Goal: Task Accomplishment & Management: Manage account settings

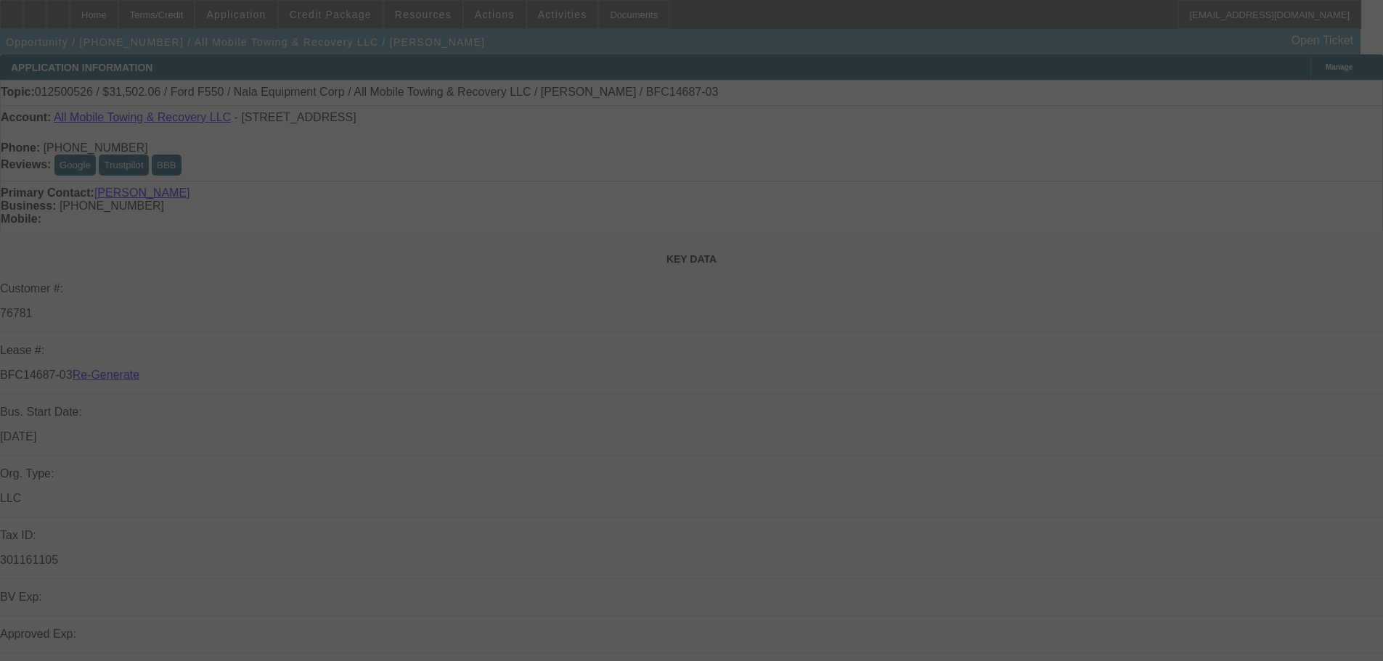
select select "4"
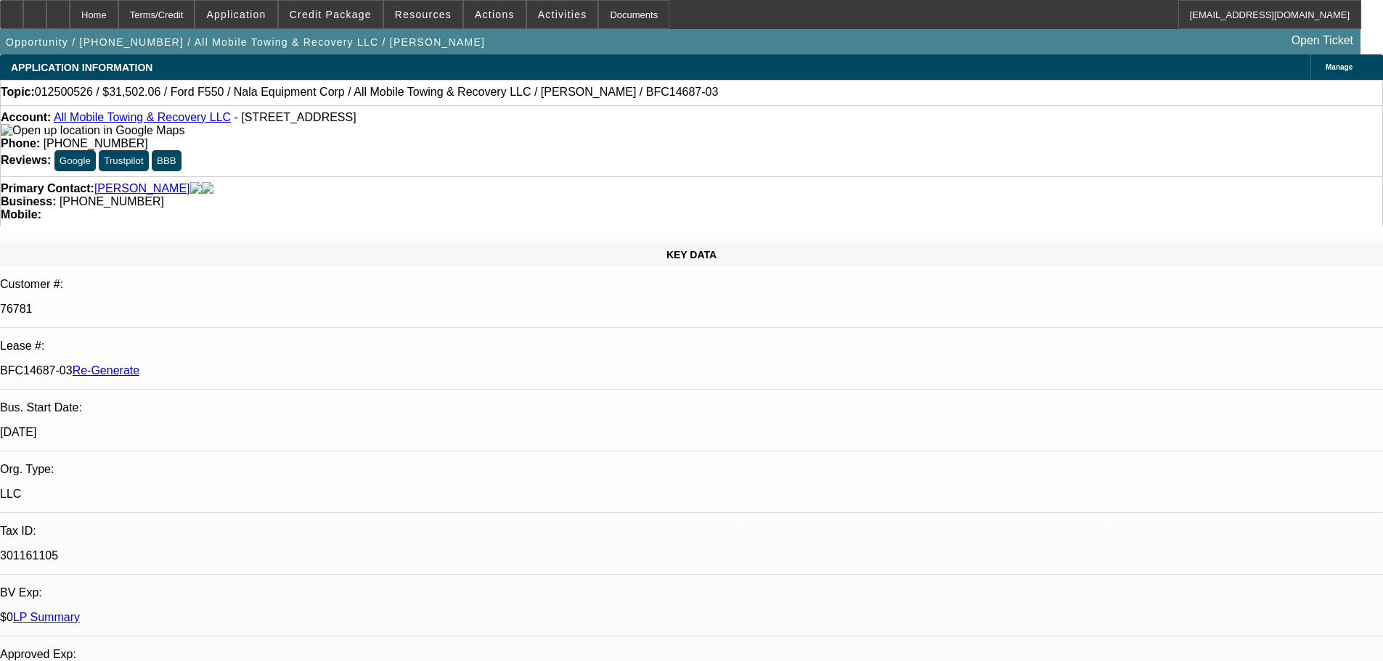
select select "0"
select select "2"
select select "0"
select select "6"
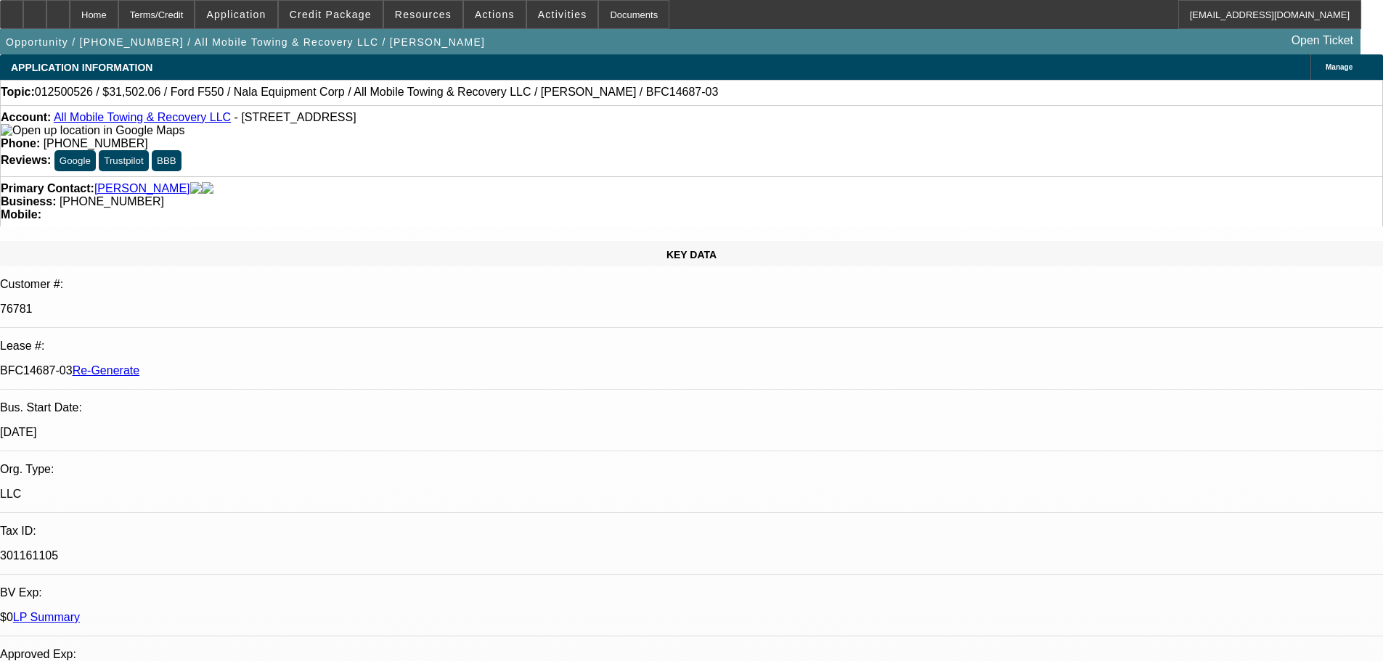
scroll to position [508, 0]
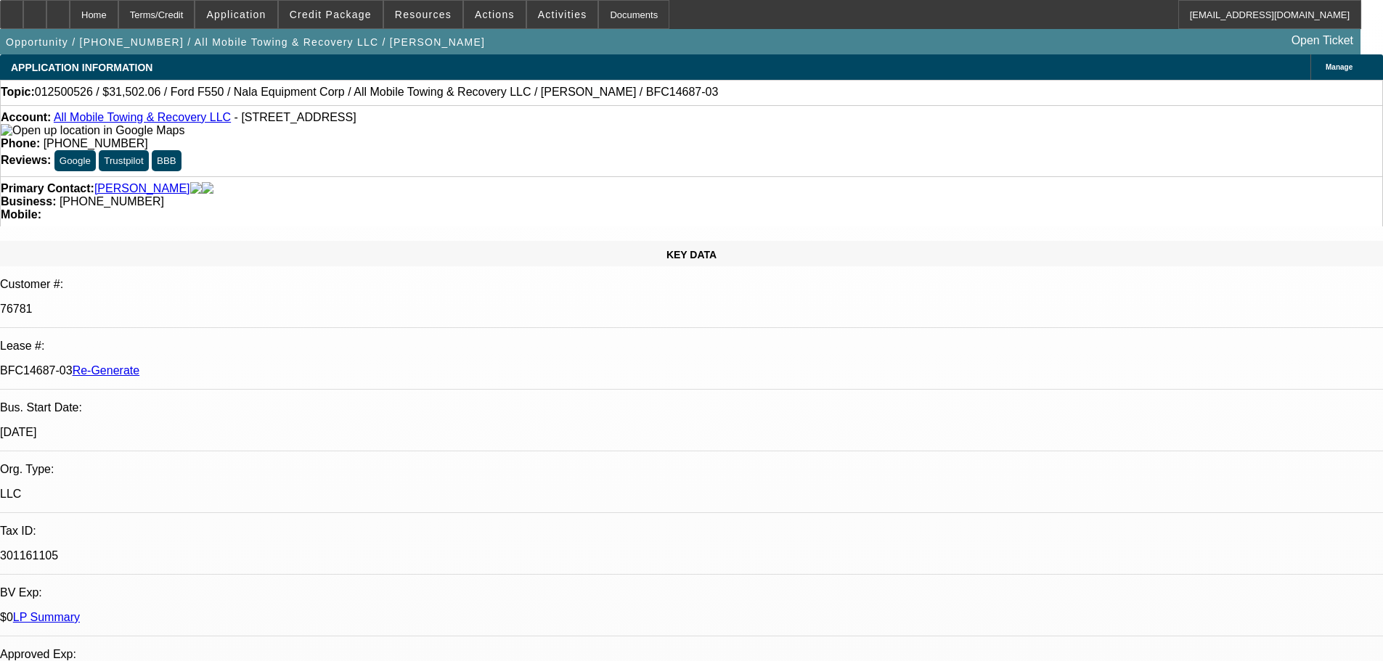
scroll to position [363, 0]
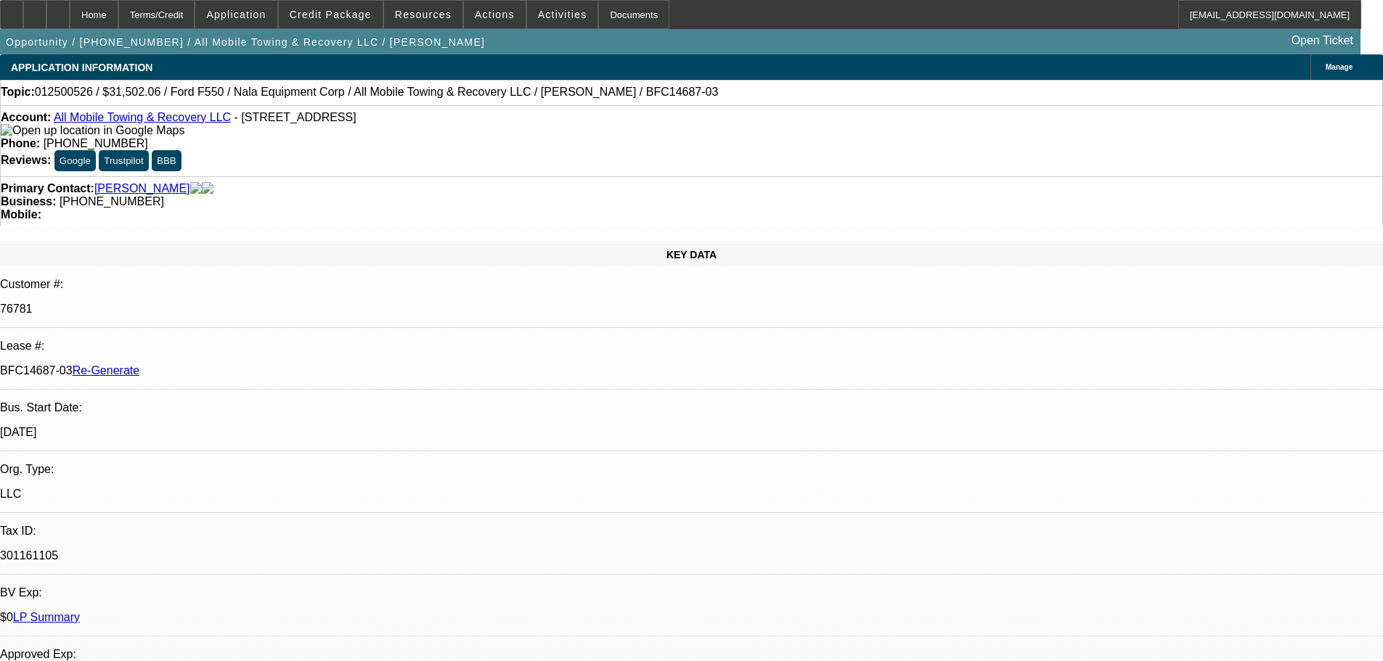
scroll to position [145, 0]
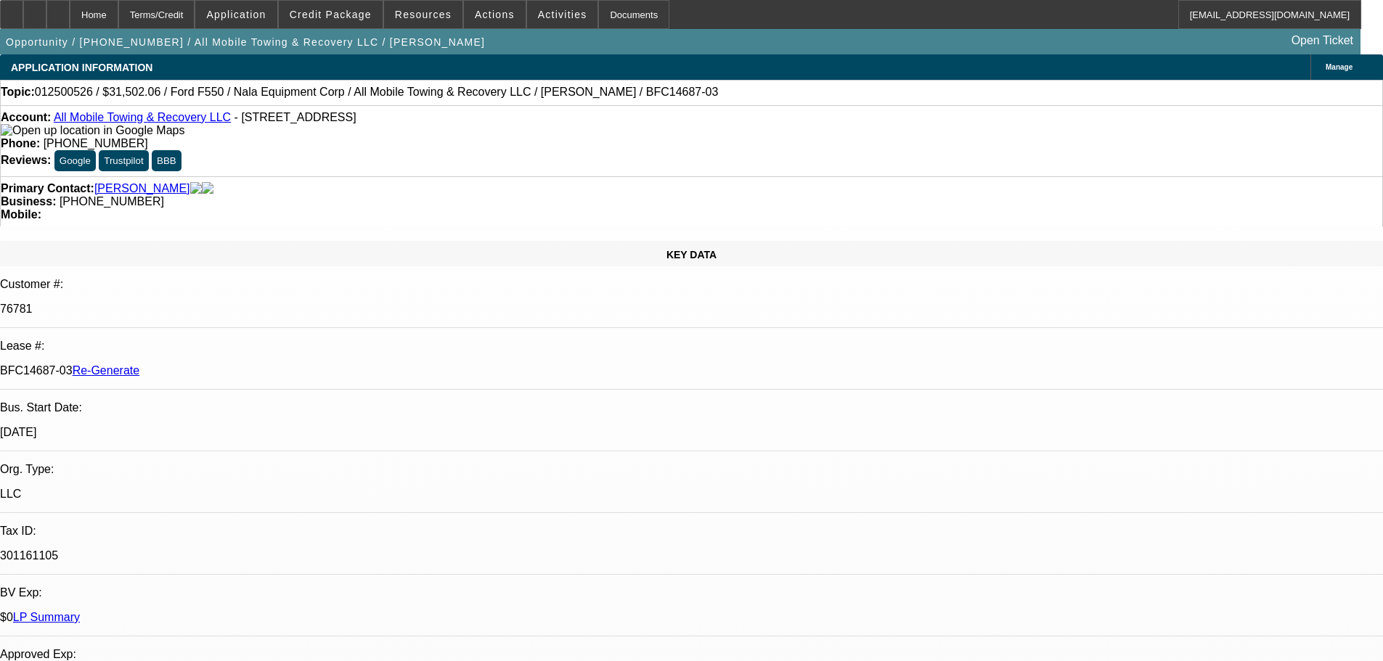
scroll to position [0, 0]
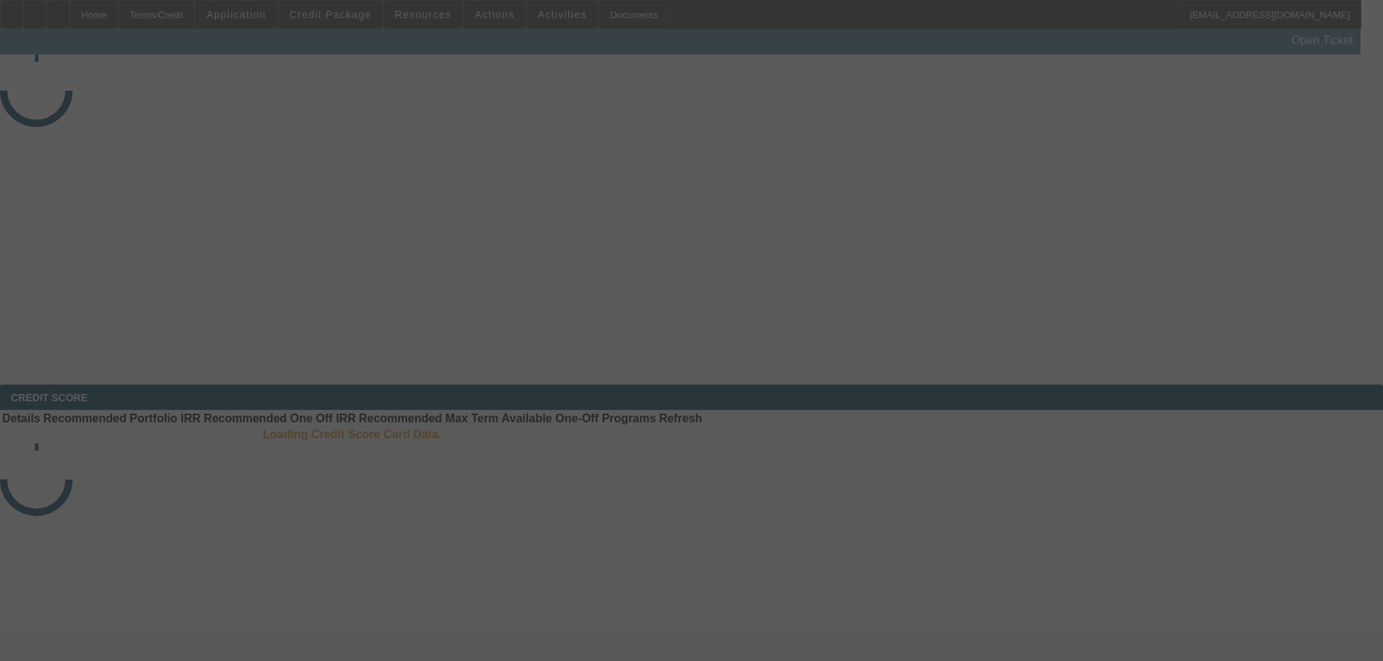
select select "4"
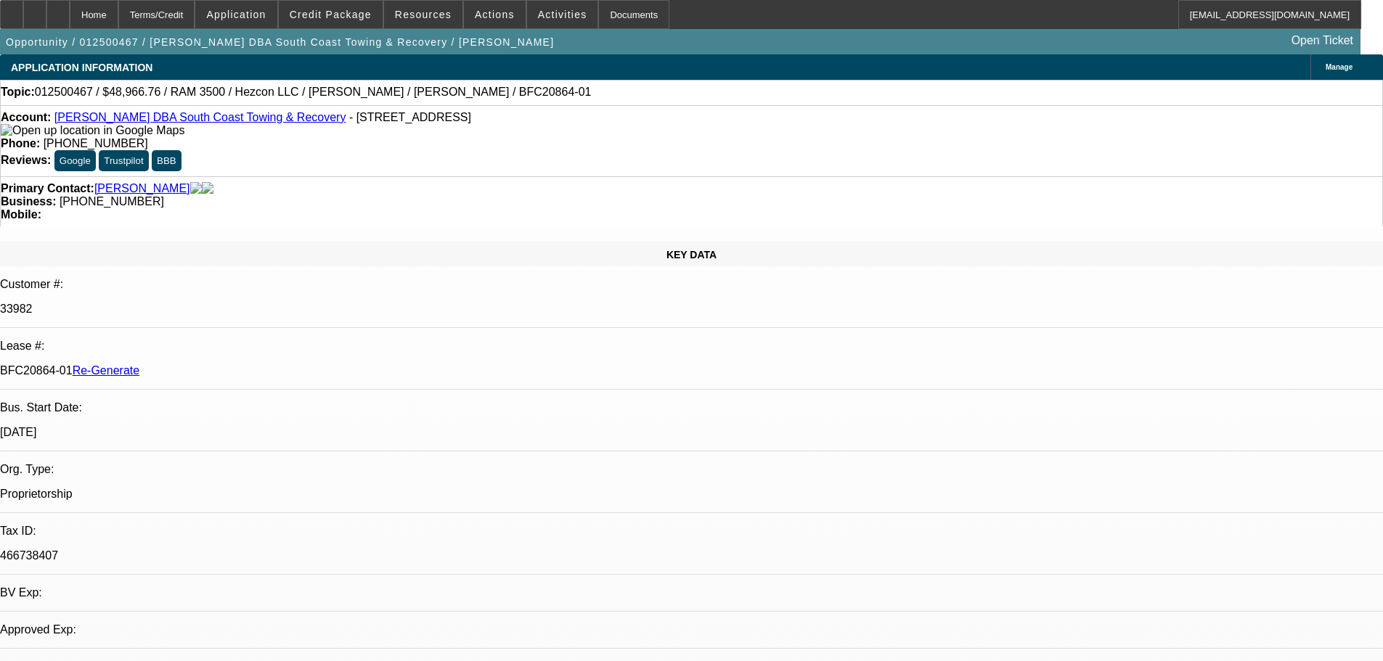
select select "0"
select select "1"
select select "3"
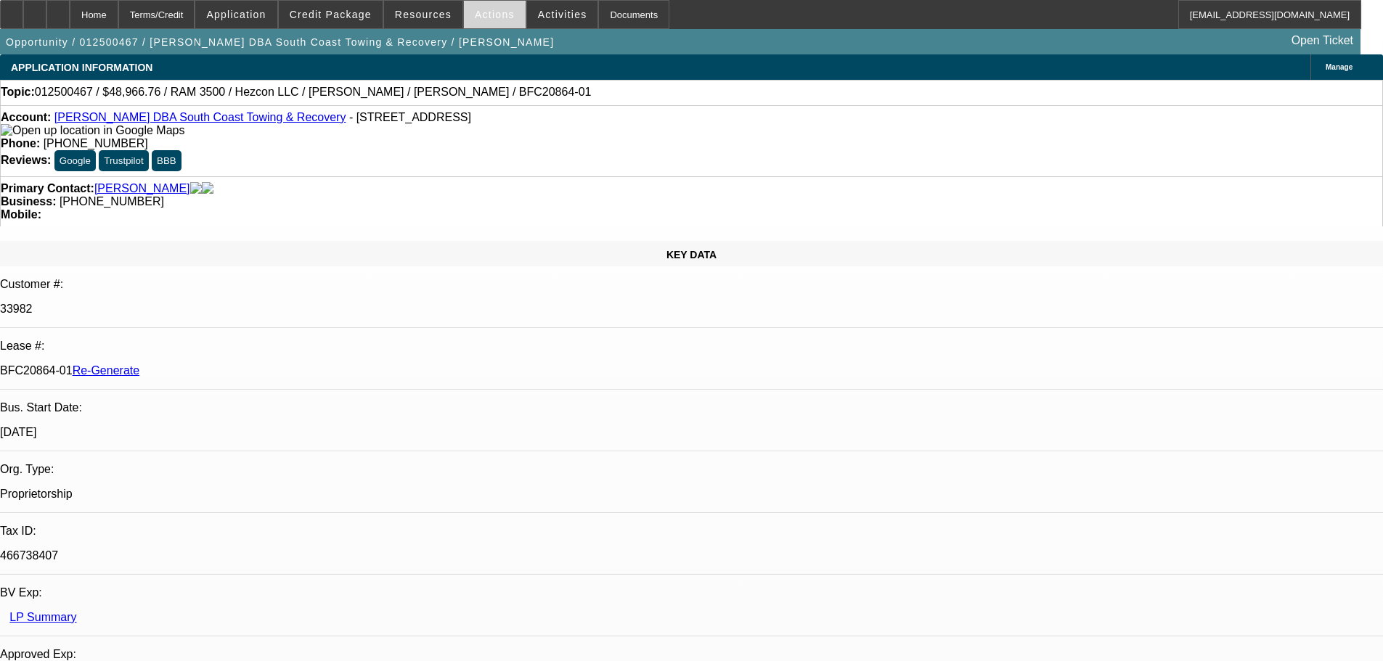
select select "6"
click at [546, 15] on span "Activities" at bounding box center [562, 15] width 49 height 12
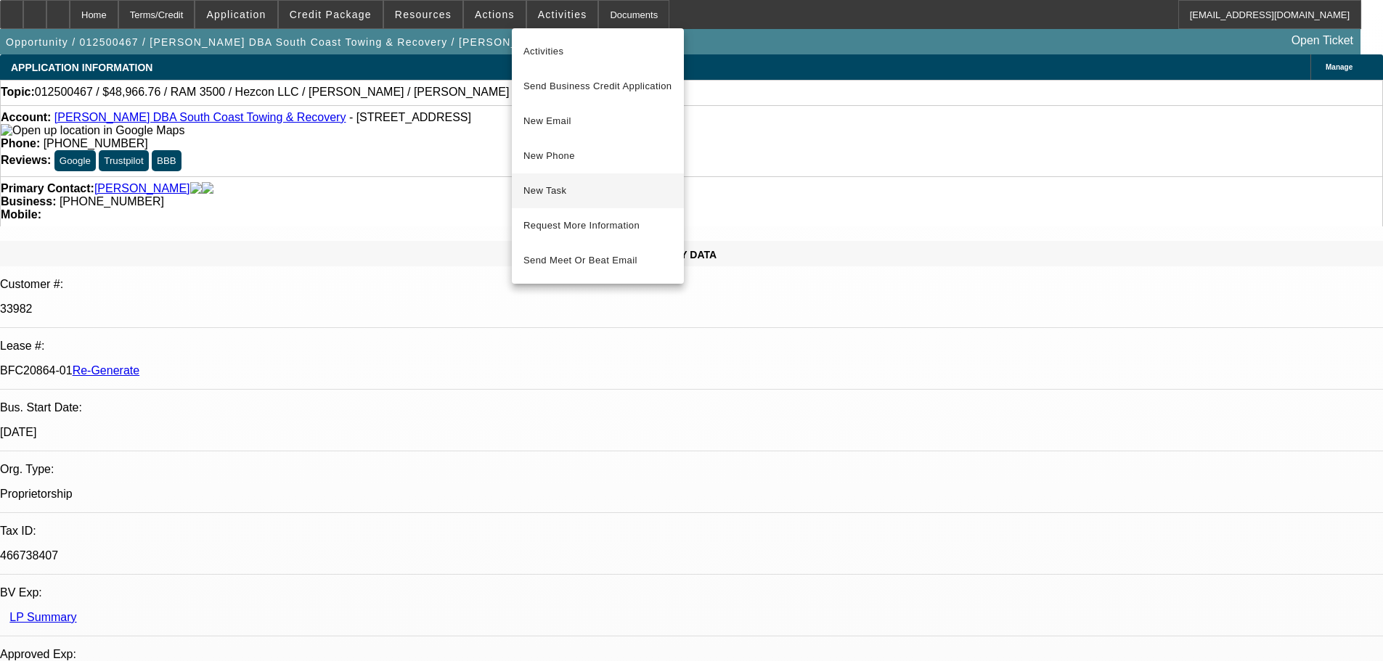
click at [567, 181] on button "New Task" at bounding box center [598, 191] width 172 height 35
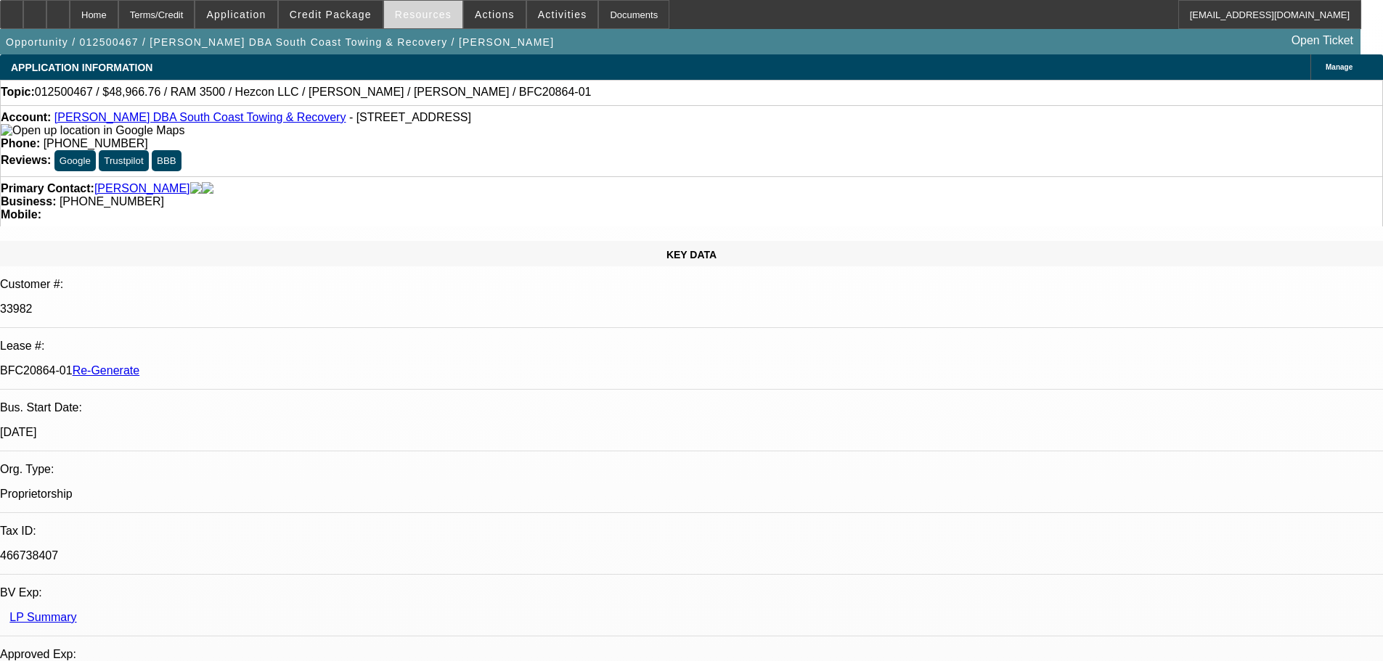
drag, startPoint x: 424, startPoint y: 15, endPoint x: 417, endPoint y: 4, distance: 12.7
click at [424, 15] on span "Resources" at bounding box center [423, 15] width 57 height 12
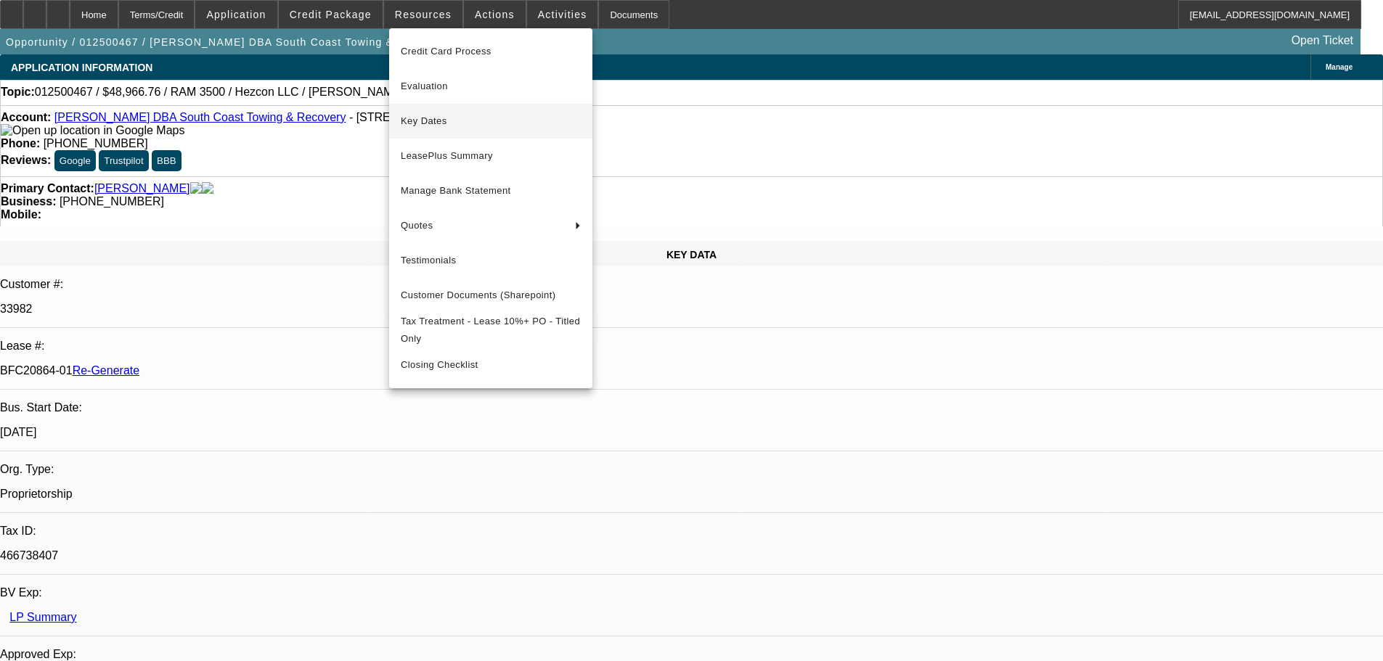
click at [464, 118] on span "Key Dates" at bounding box center [491, 121] width 180 height 17
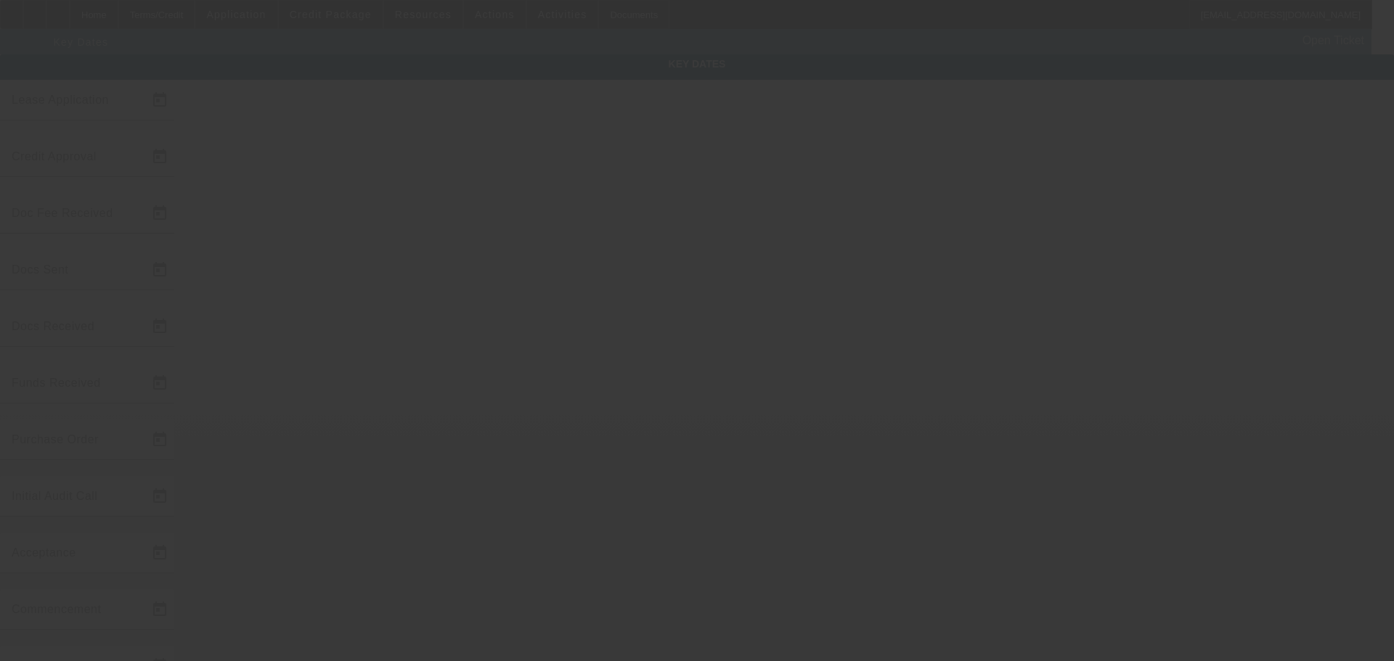
type input "1/20/2025"
type input "7/23/2025"
type input "7/25/2025"
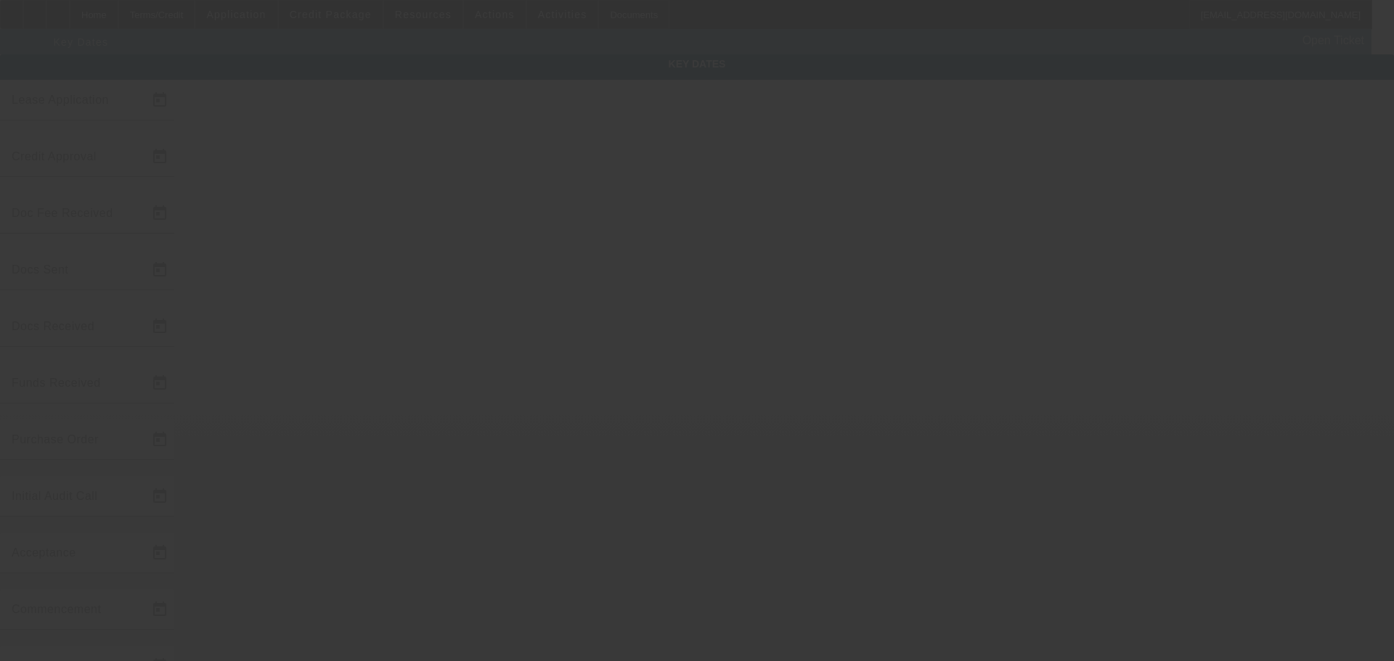
type input "7/28/2025"
type input "8/1/2025"
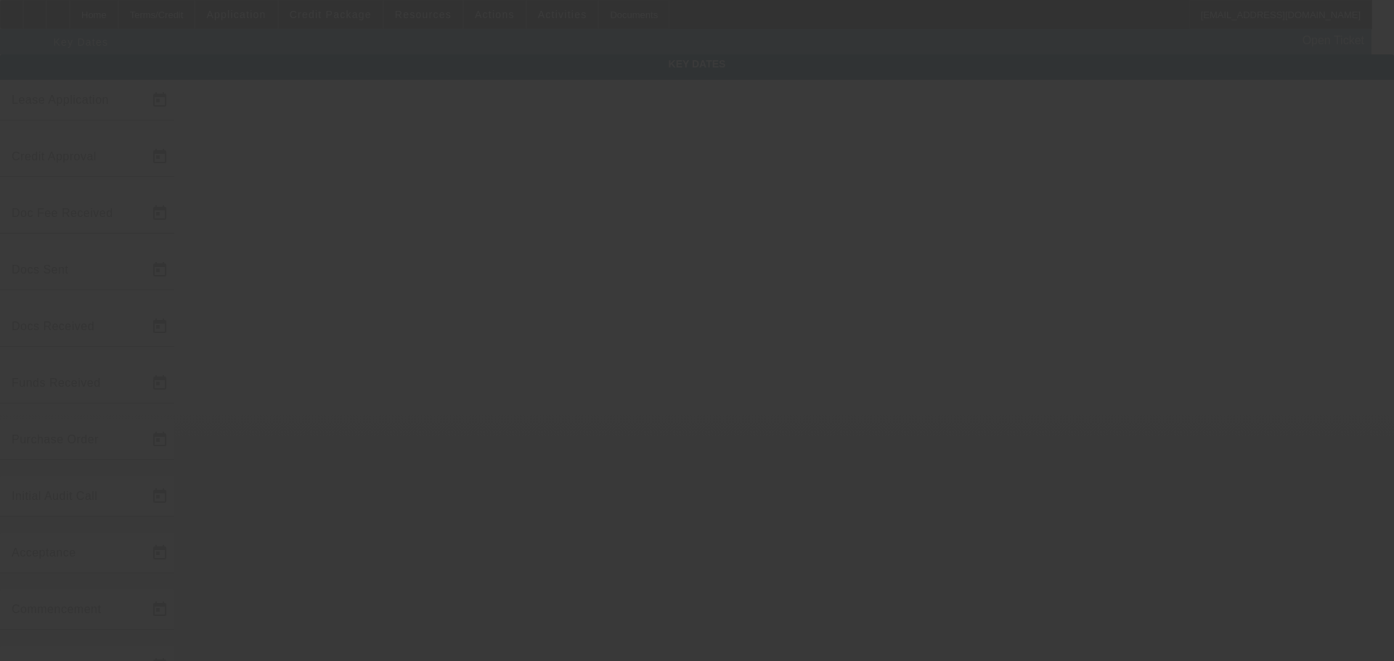
type input "9/1/2025"
type input "8/27/2025"
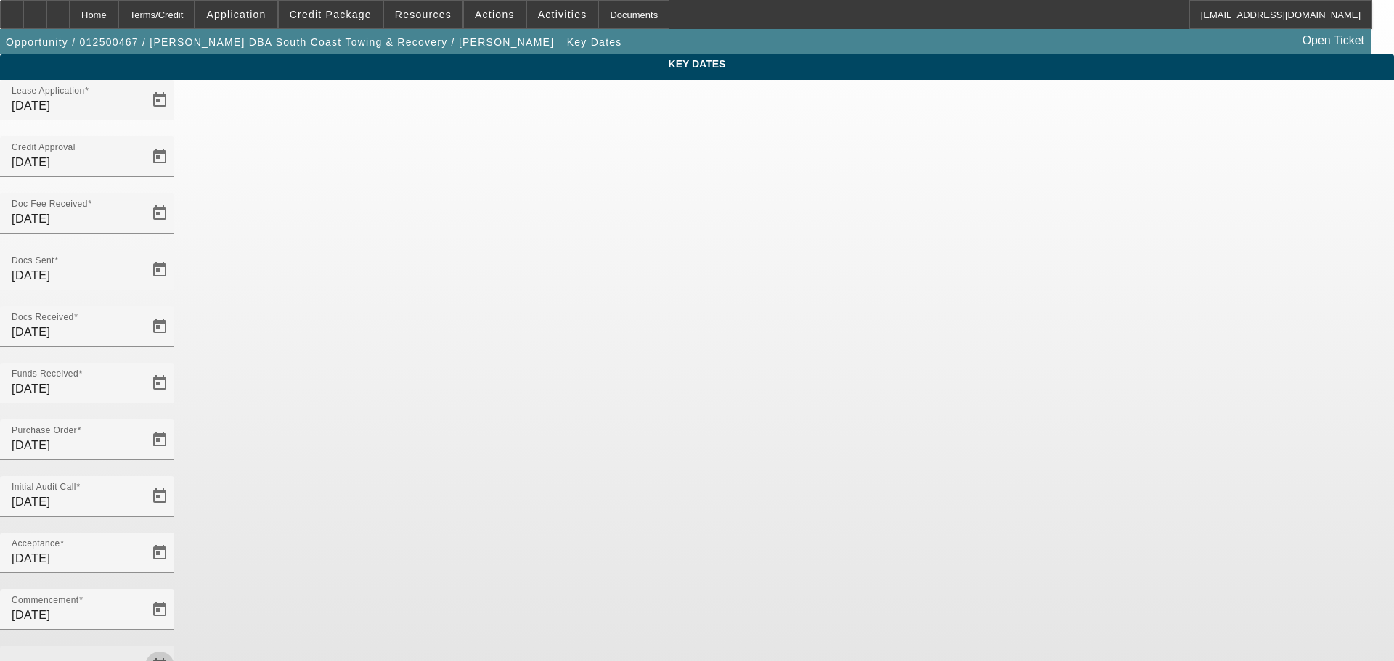
click at [177, 649] on span "Open calendar" at bounding box center [159, 666] width 35 height 35
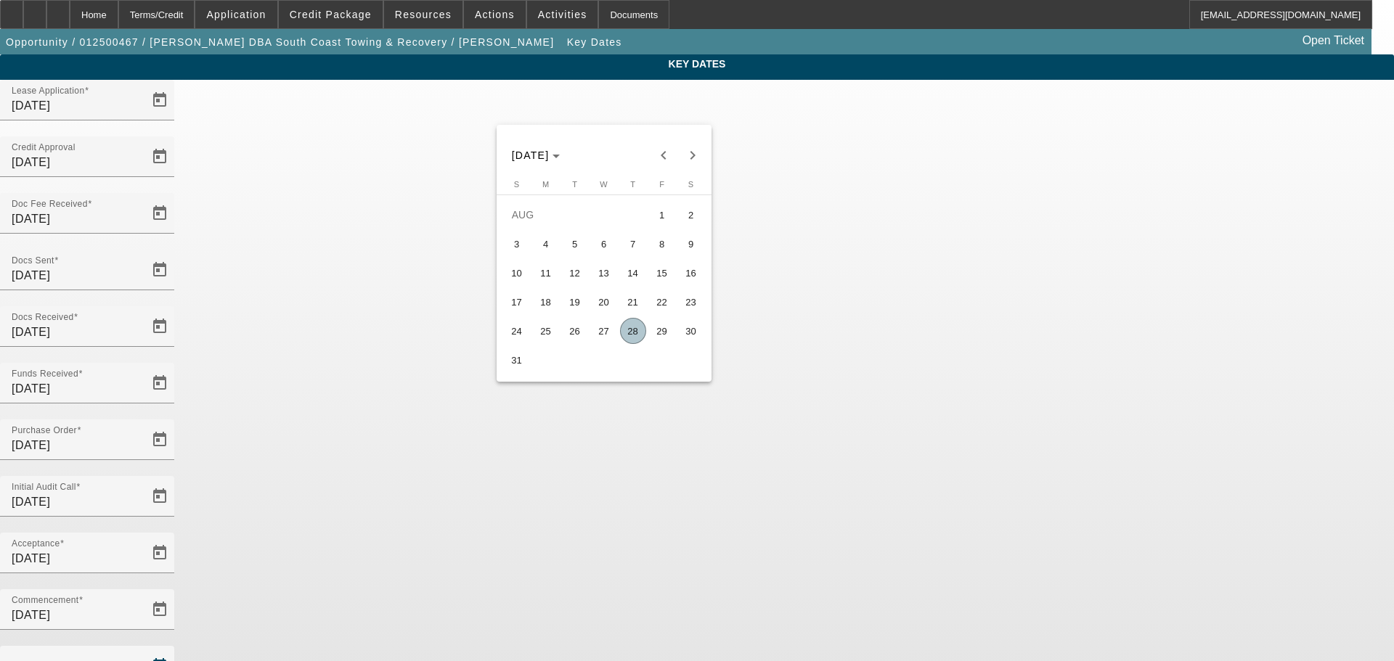
click at [643, 334] on span "28" at bounding box center [633, 331] width 26 height 26
type input "8/28/2025"
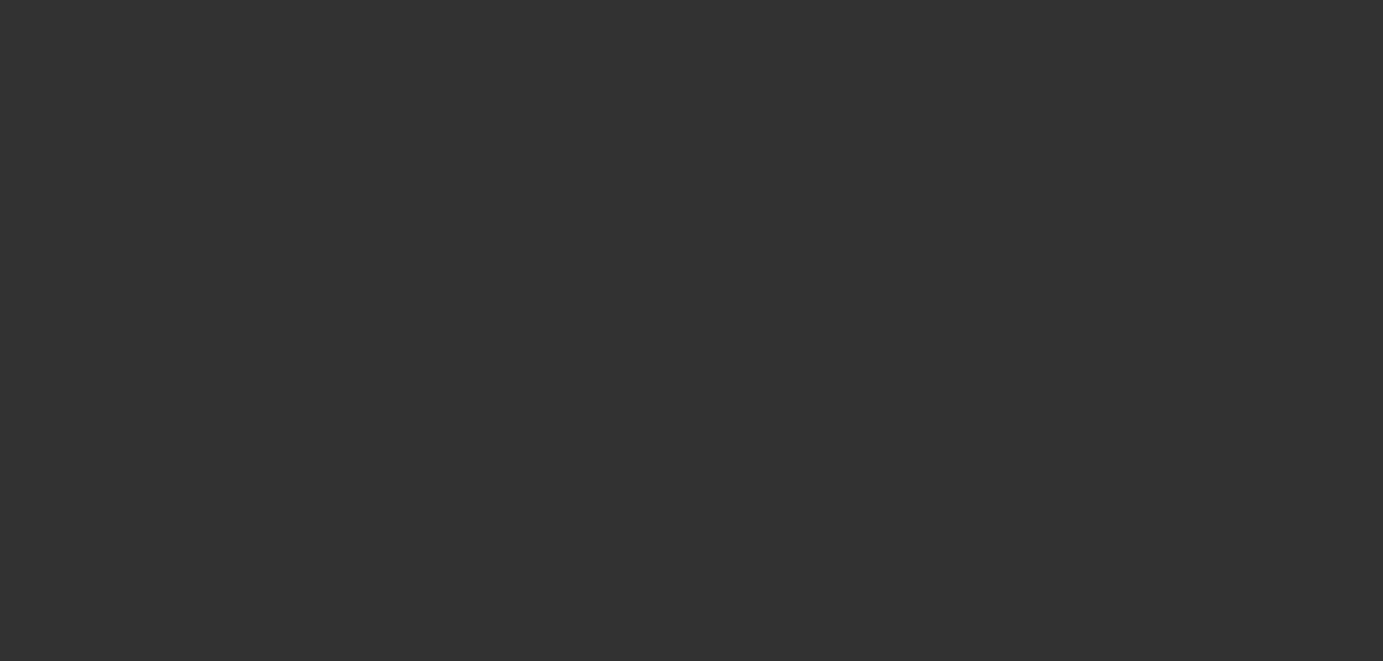
select select "4"
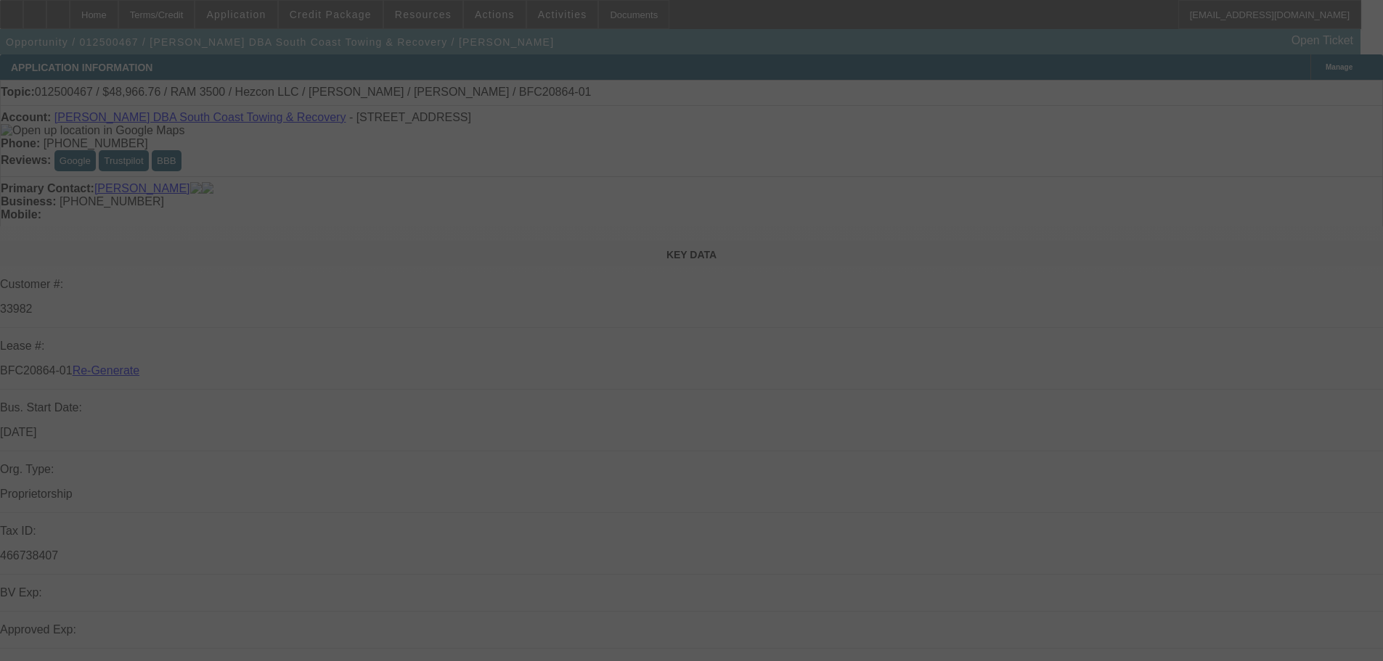
select select "0"
select select "3"
select select "0"
select select "6"
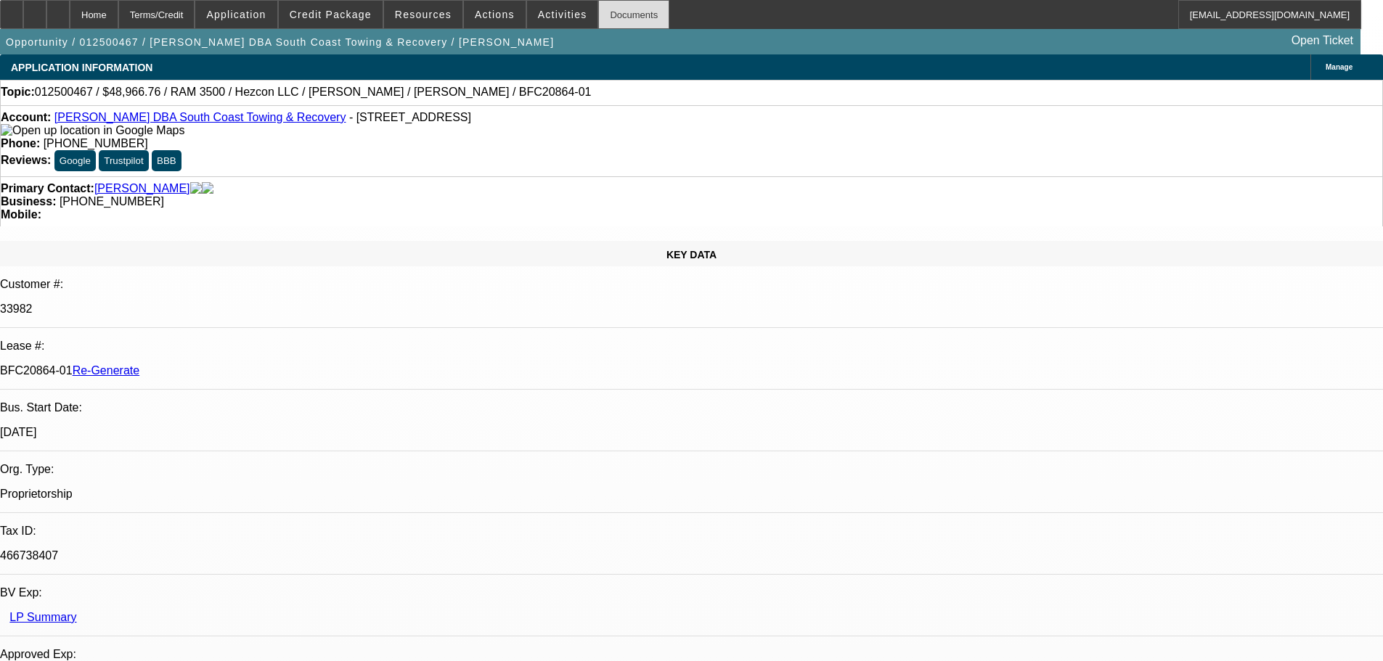
click at [625, 14] on div "Documents" at bounding box center [633, 14] width 71 height 29
click at [489, 18] on span "Actions" at bounding box center [495, 15] width 40 height 12
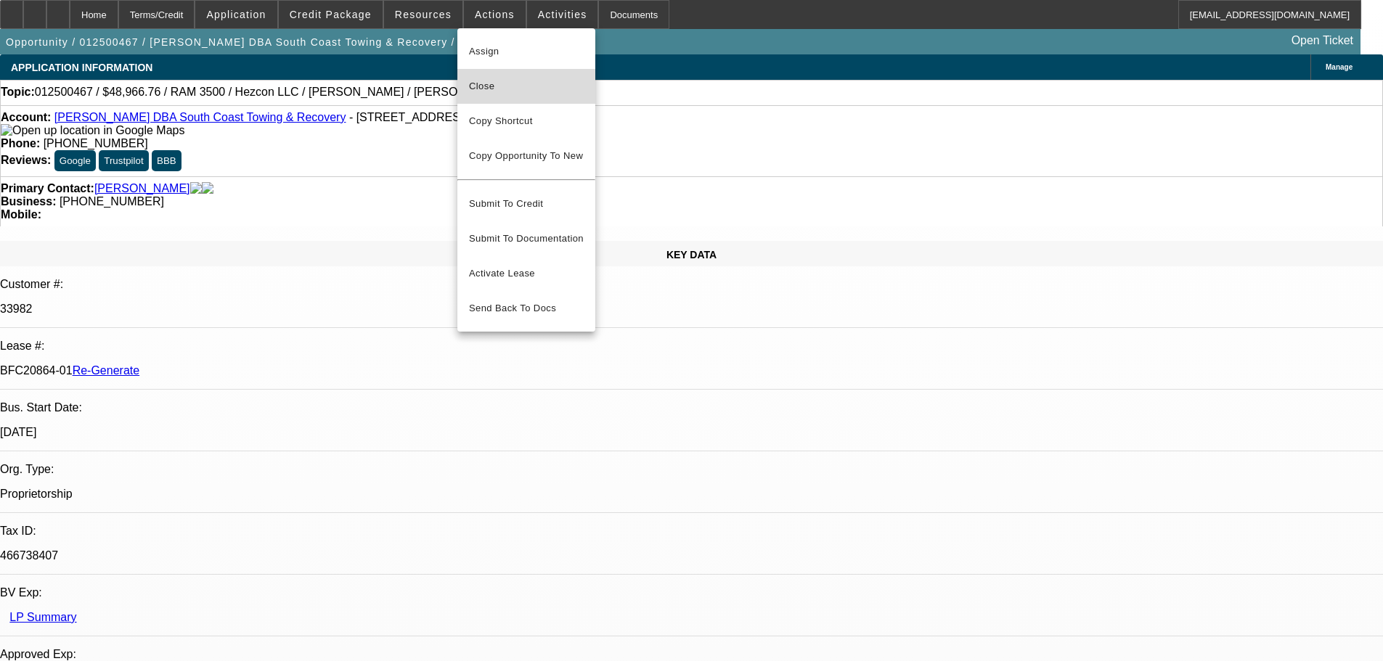
click at [504, 95] on button "Close" at bounding box center [526, 86] width 138 height 35
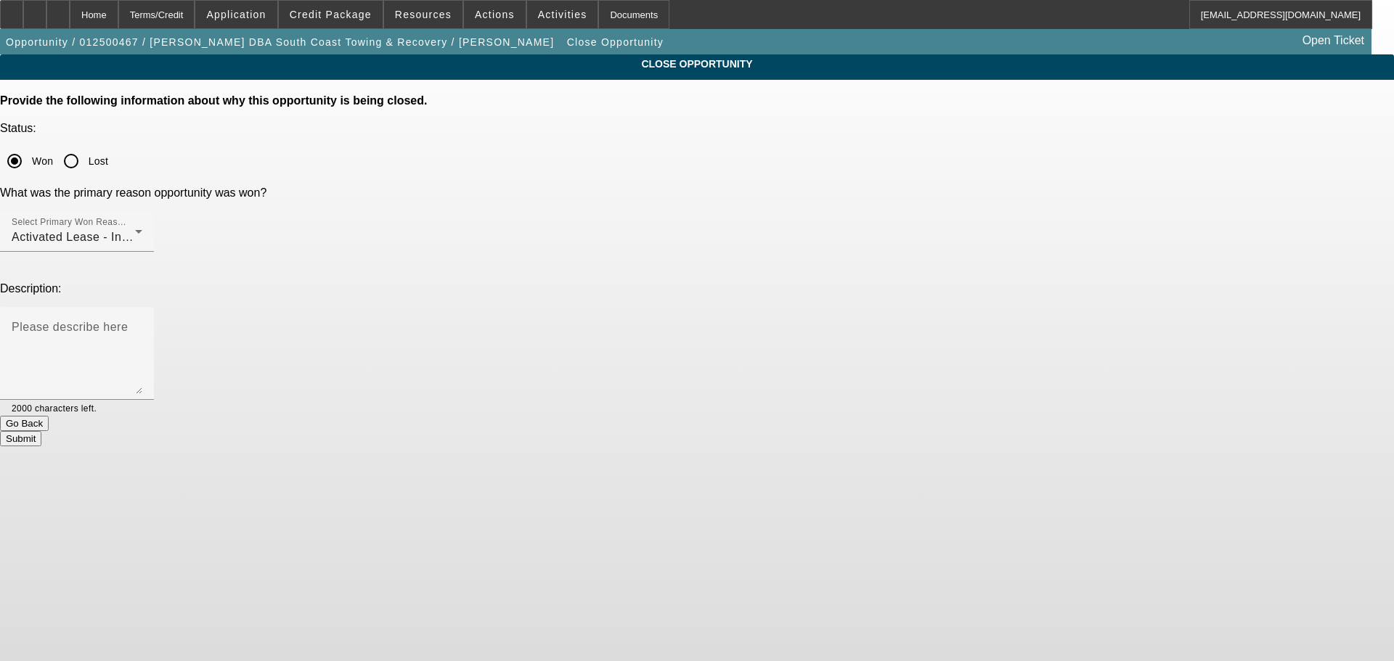
click at [41, 431] on button "Submit" at bounding box center [20, 438] width 41 height 15
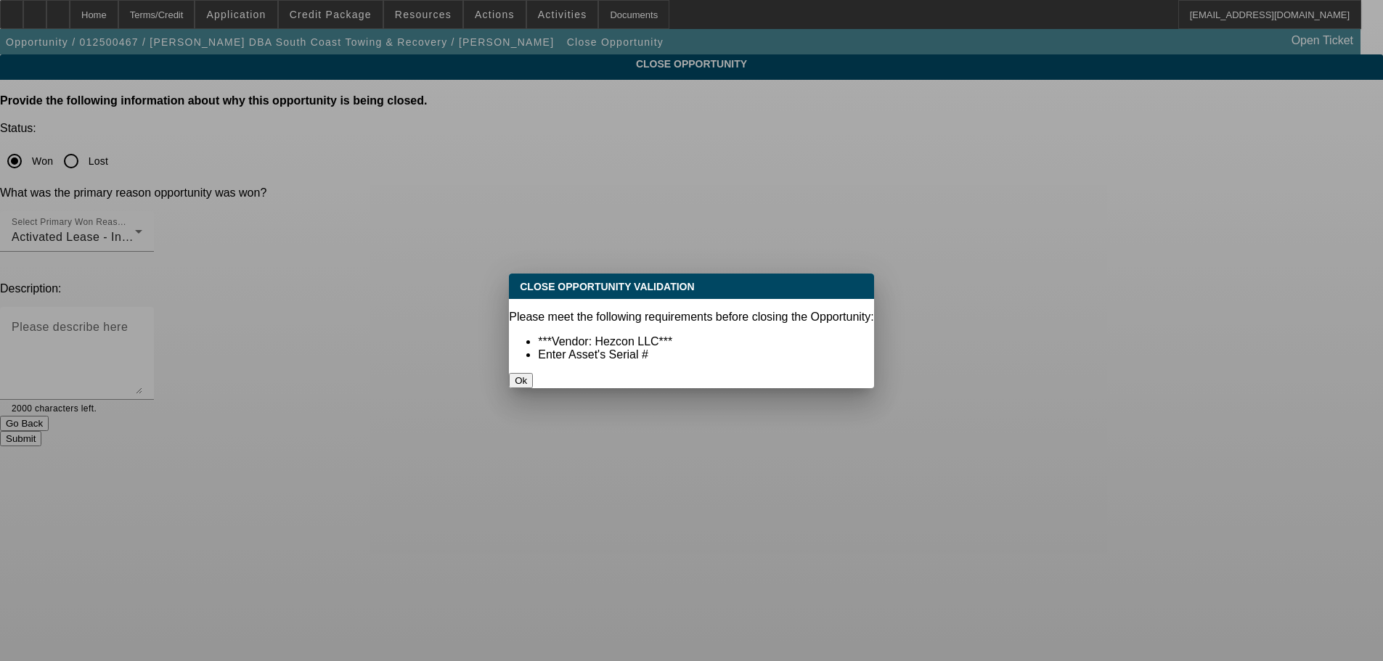
click at [533, 373] on button "Ok" at bounding box center [521, 380] width 24 height 15
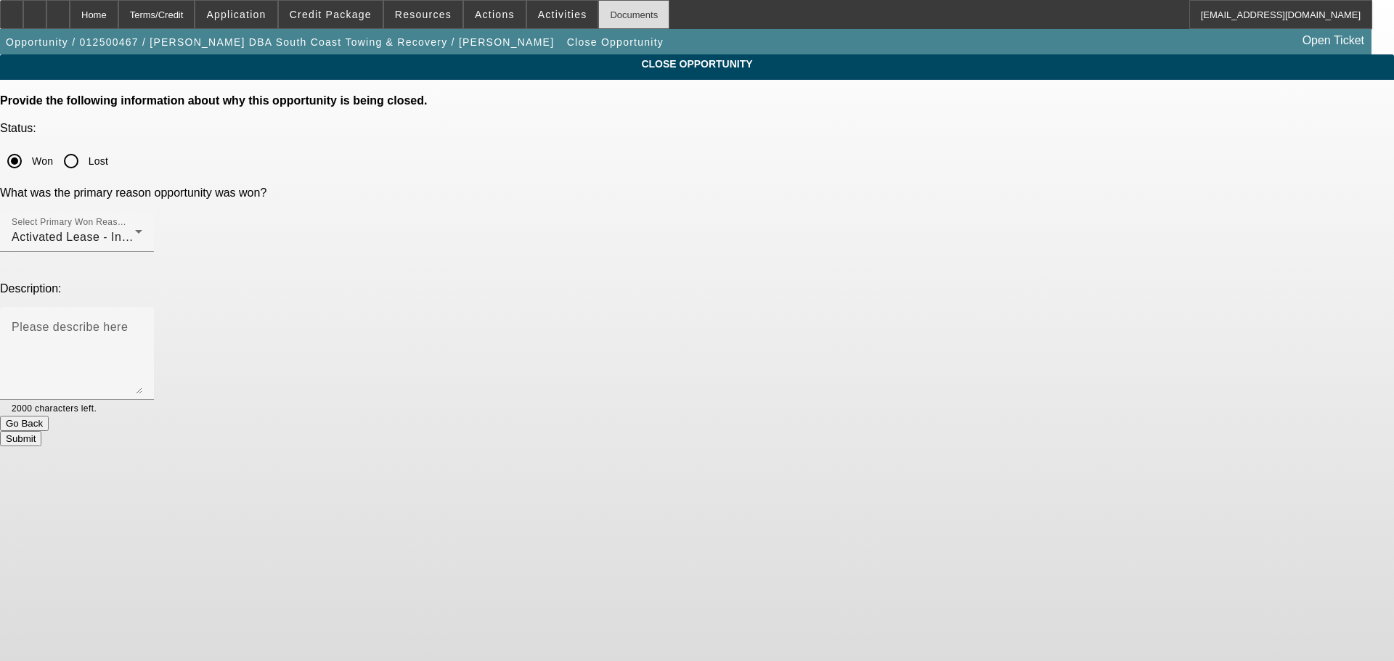
drag, startPoint x: 624, startPoint y: 25, endPoint x: 640, endPoint y: 11, distance: 21.1
click at [624, 25] on div "Documents" at bounding box center [633, 14] width 71 height 29
click at [41, 431] on button "Submit" at bounding box center [20, 438] width 41 height 15
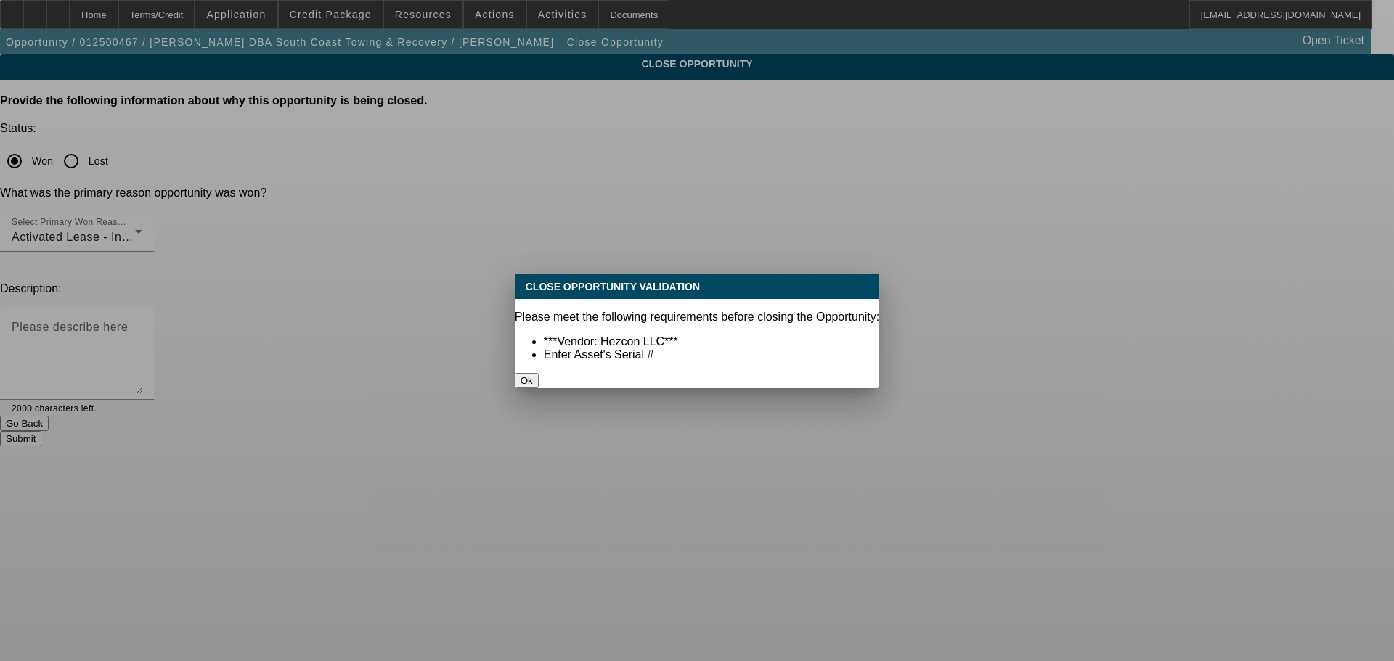
click at [539, 373] on button "Ok" at bounding box center [527, 380] width 24 height 15
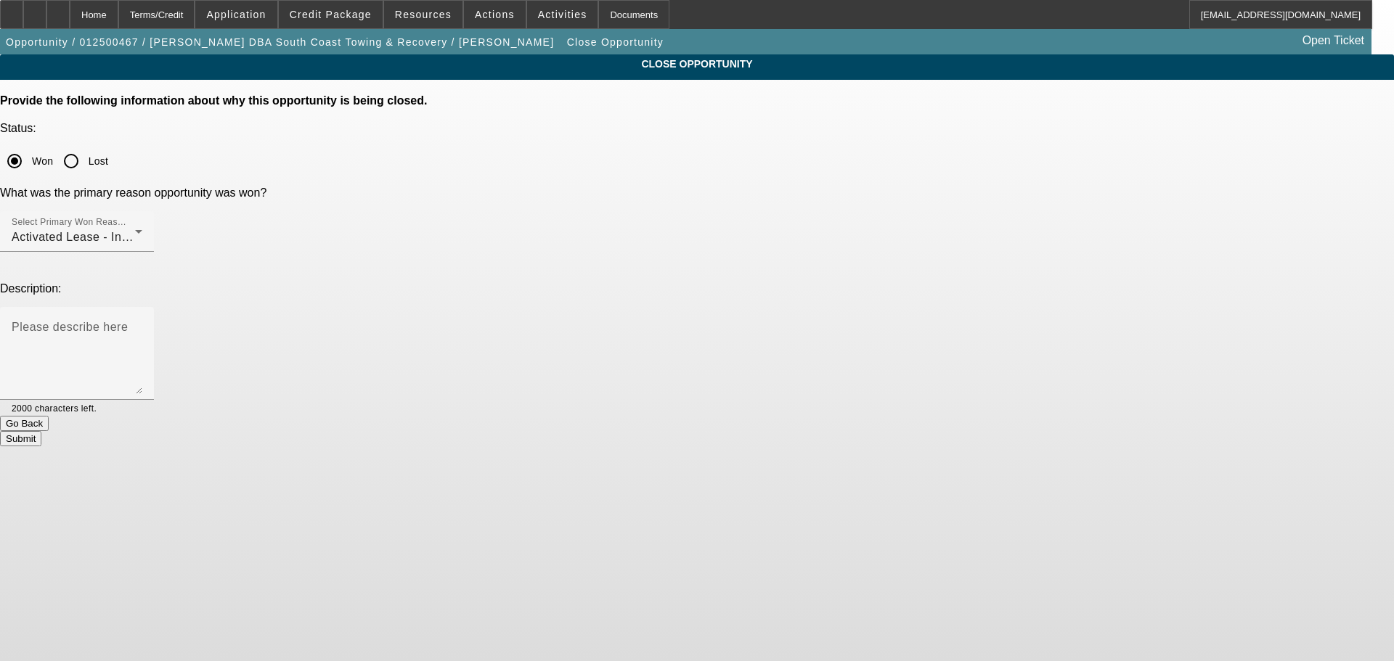
click at [41, 431] on button "Submit" at bounding box center [20, 438] width 41 height 15
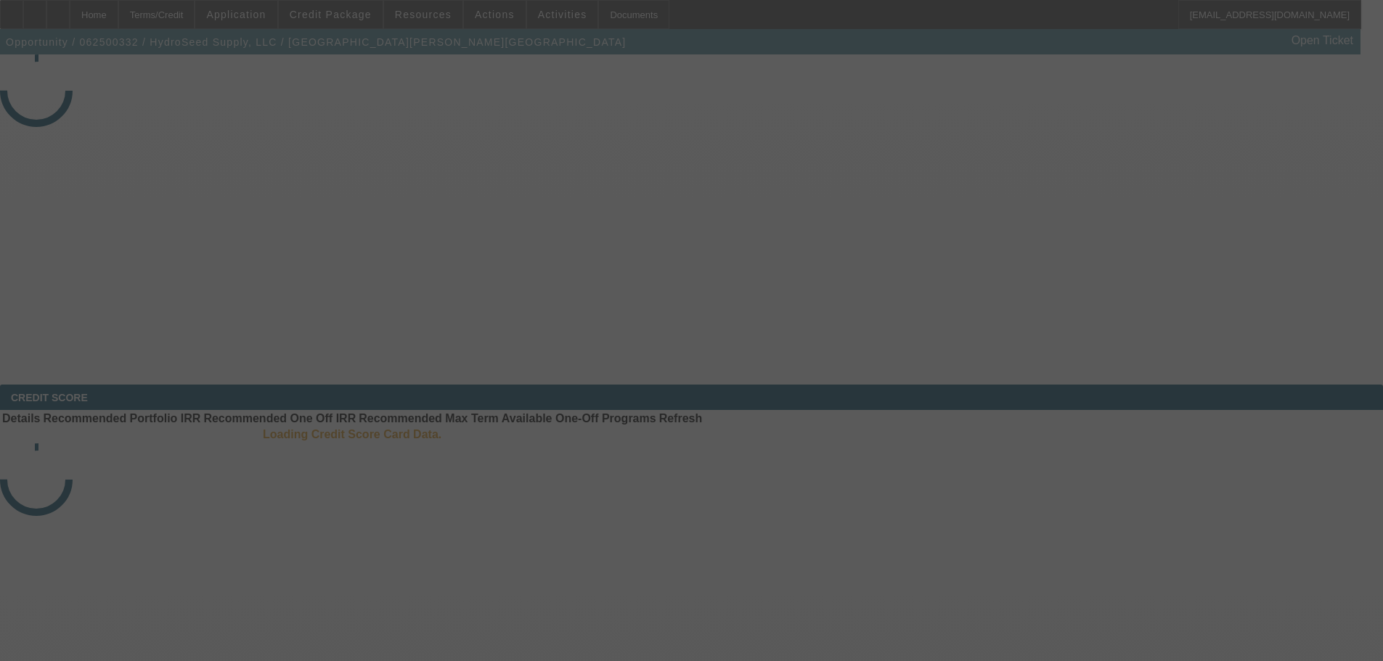
select select "4"
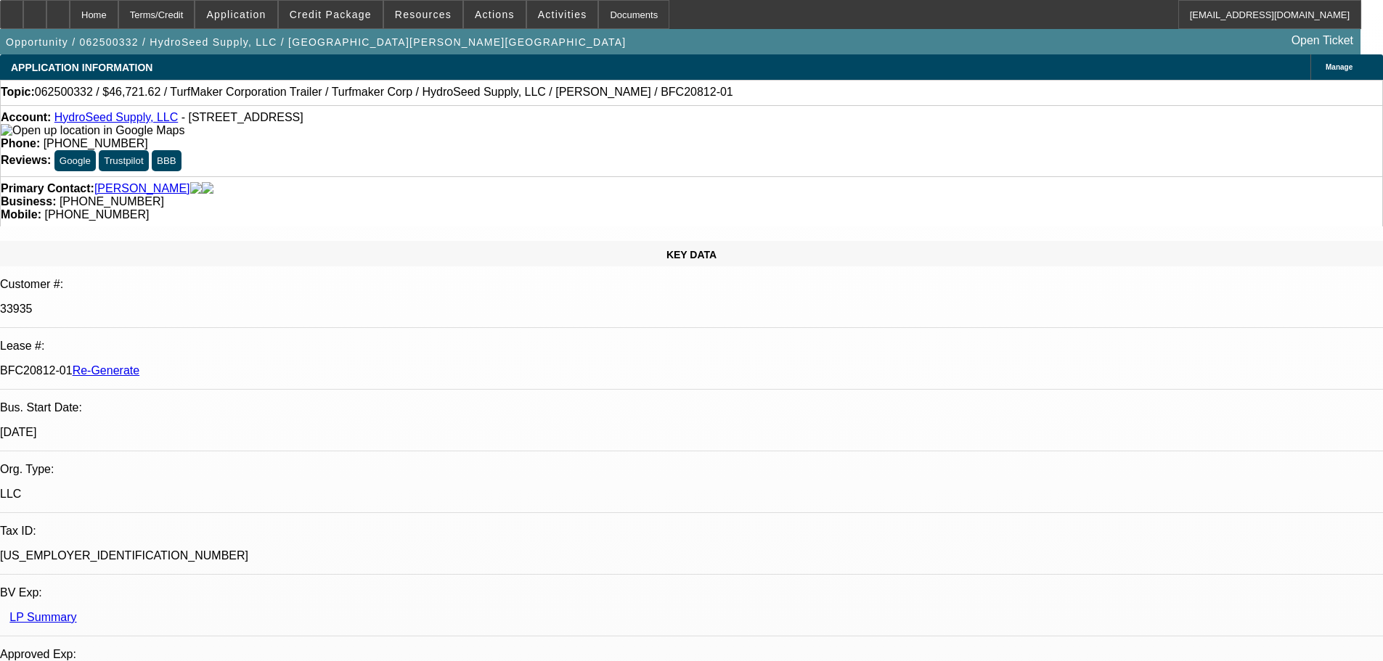
select select "0"
select select "1"
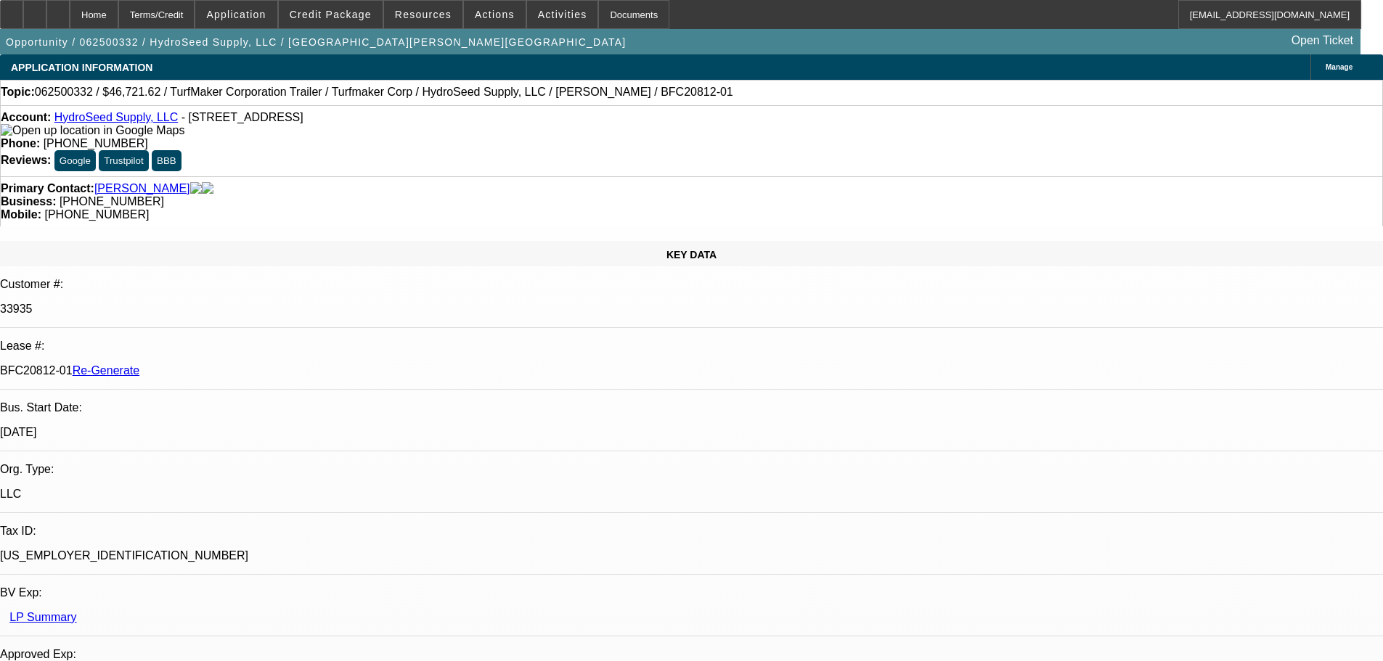
select select "6"
click at [538, 22] on span at bounding box center [562, 14] width 71 height 35
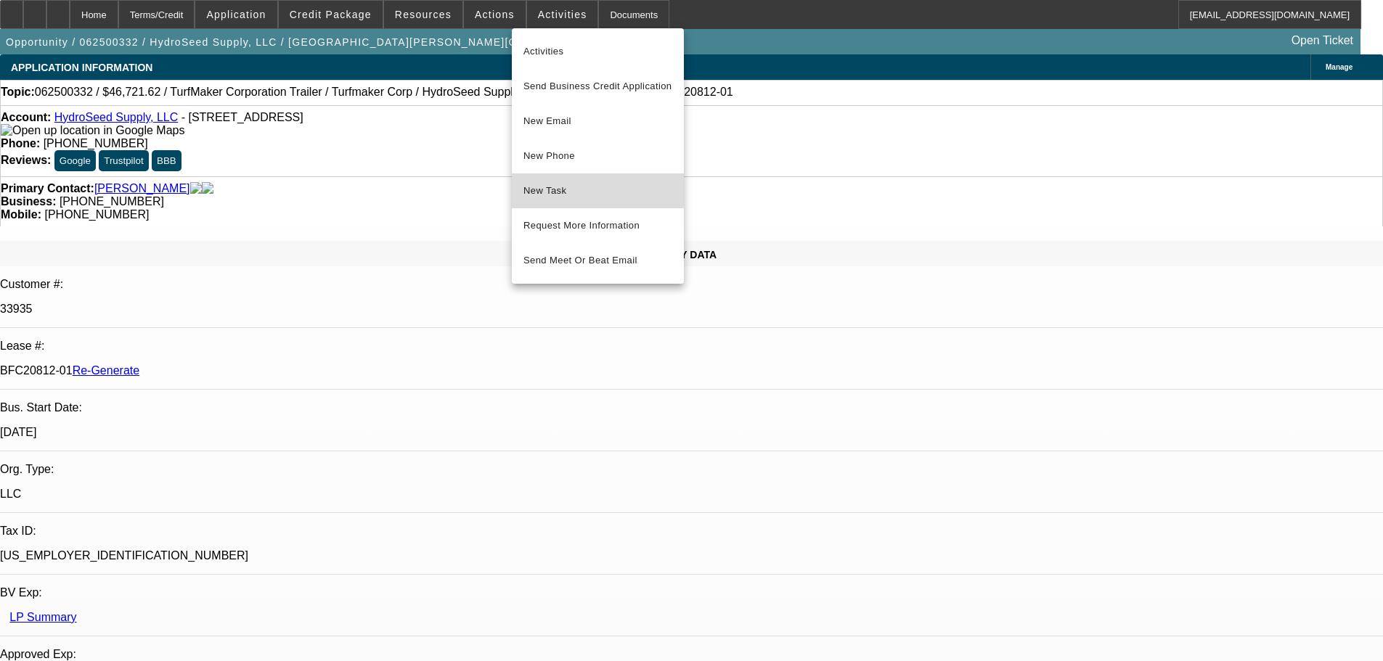
click at [550, 187] on span "New Task" at bounding box center [597, 190] width 149 height 17
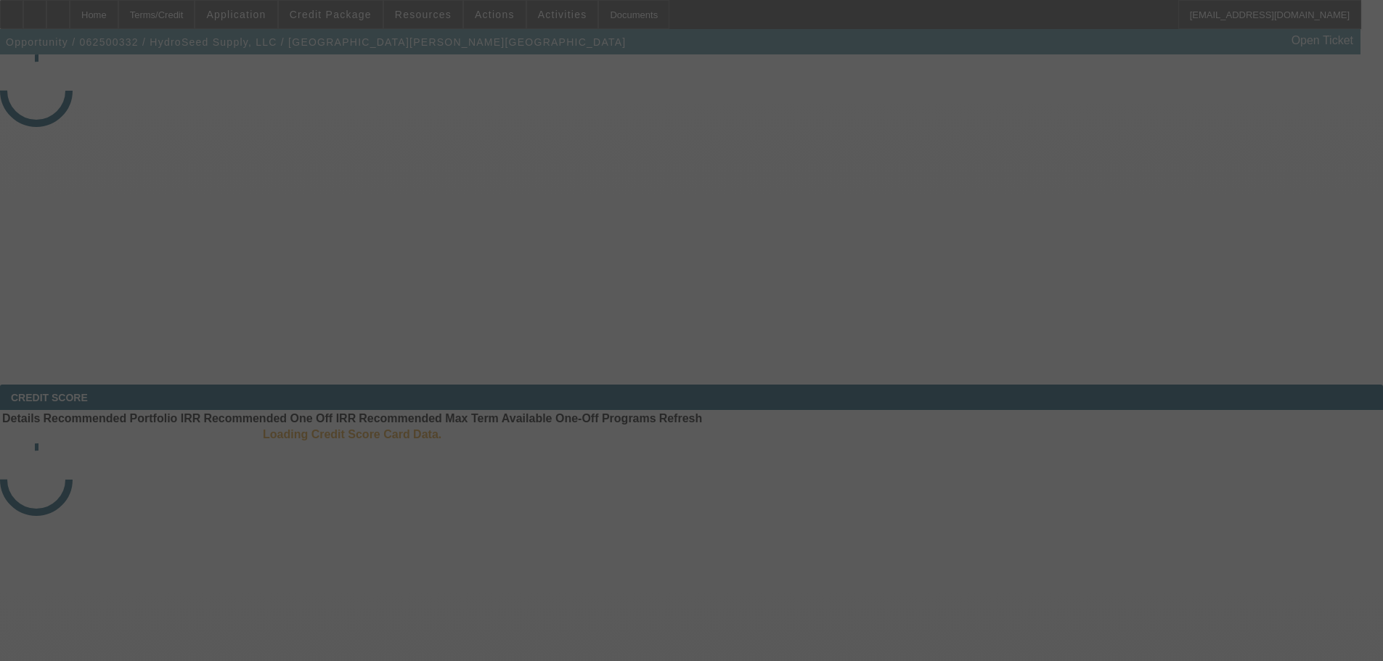
select select "4"
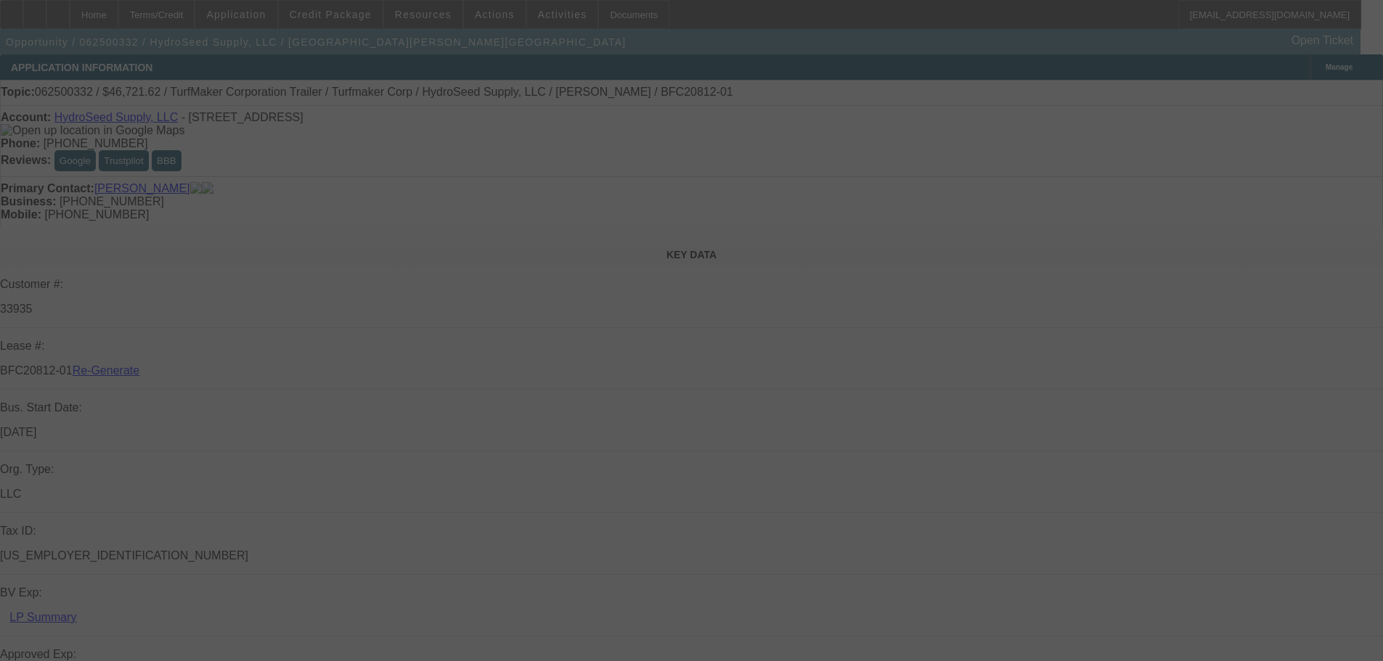
select select "0"
select select "6"
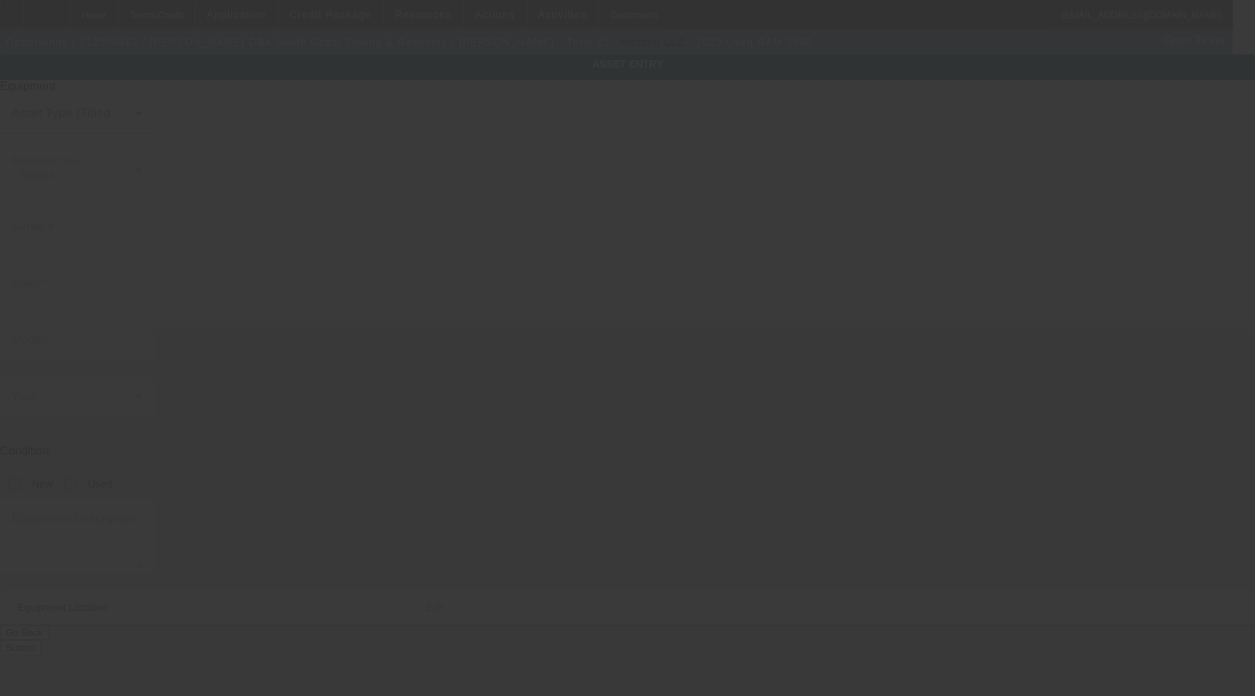
type input "3C7WRSCJ1NG239126"
type input "Ram"
type input "3500"
radio input "true"
type input "6828 Highway 365"
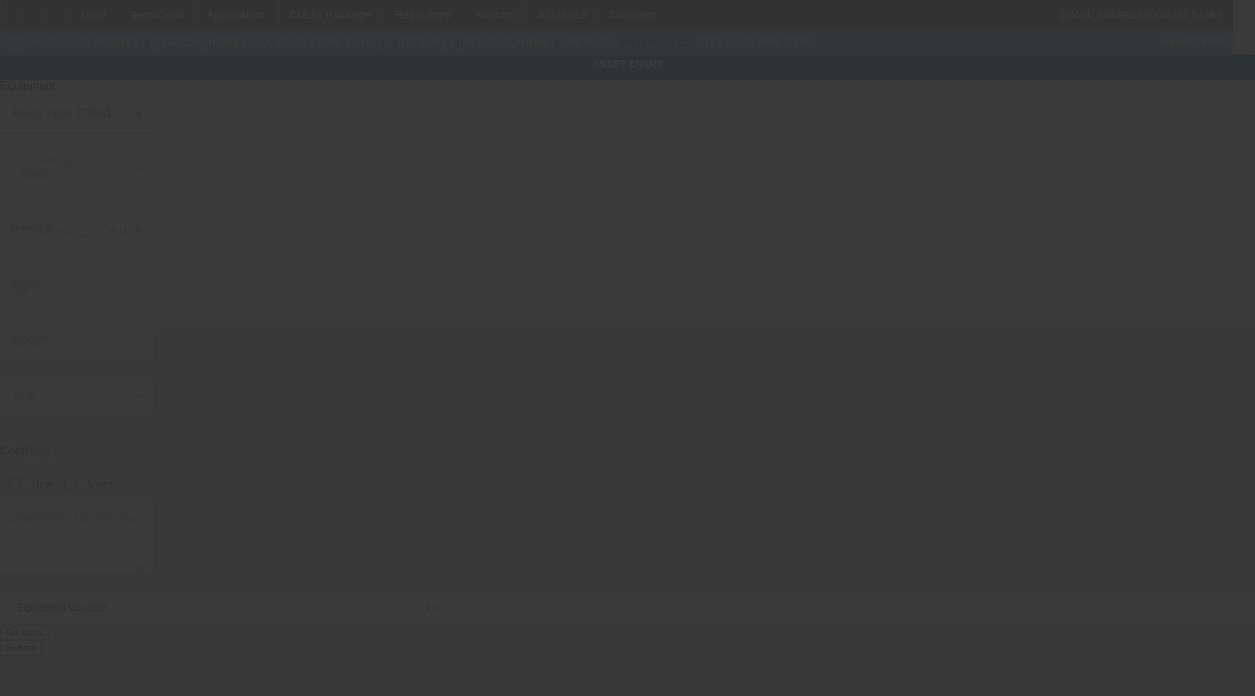
type input "Rosenberg"
type input "77471"
type input "Fort Bend"
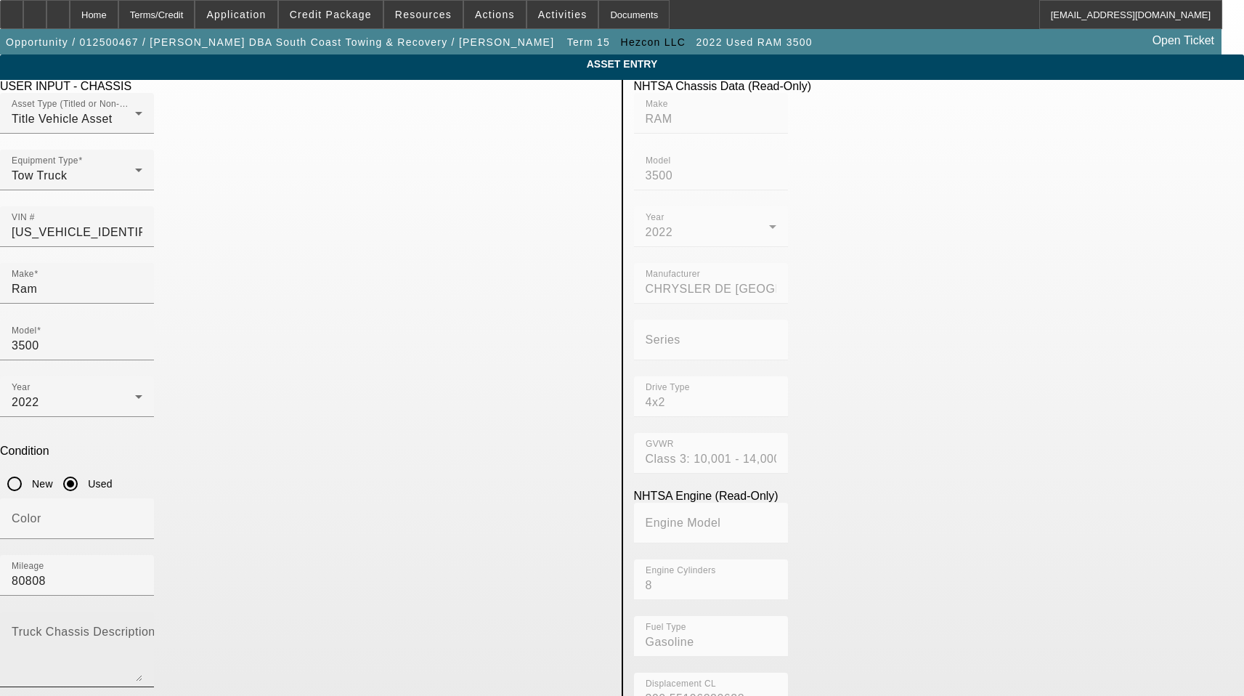
click at [142, 629] on textarea "Truck Chassis Description (Describe the truck chassis only)" at bounding box center [77, 655] width 131 height 52
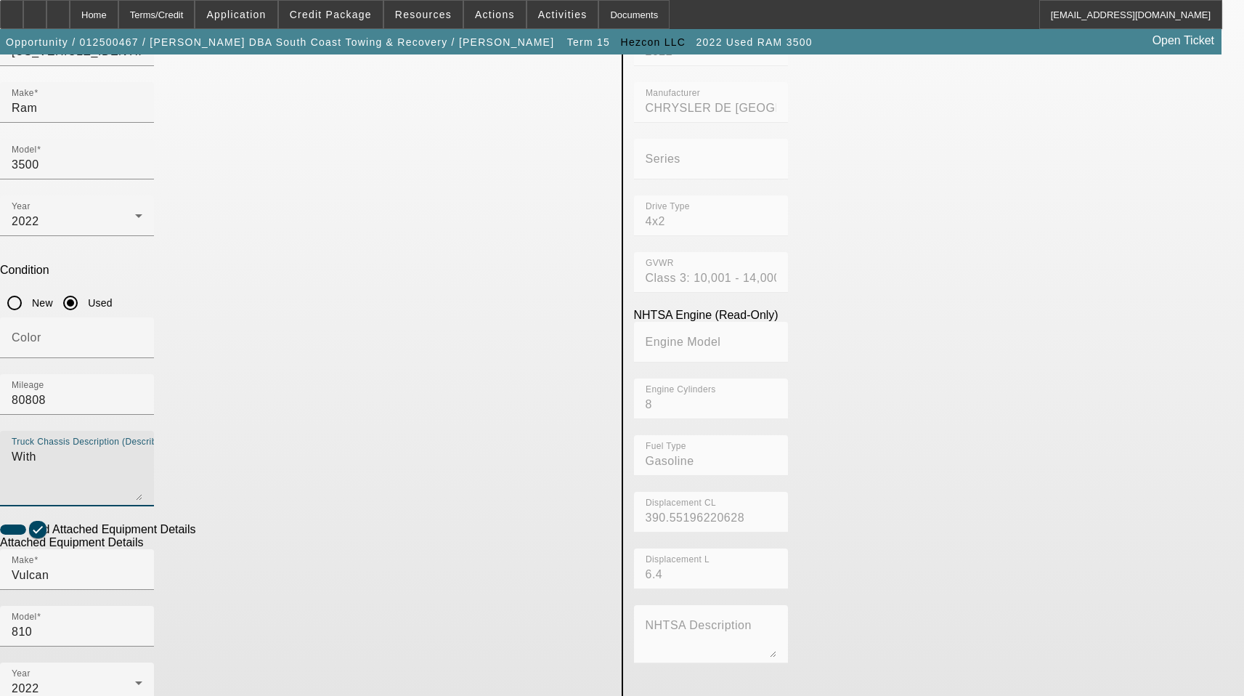
scroll to position [218, 0]
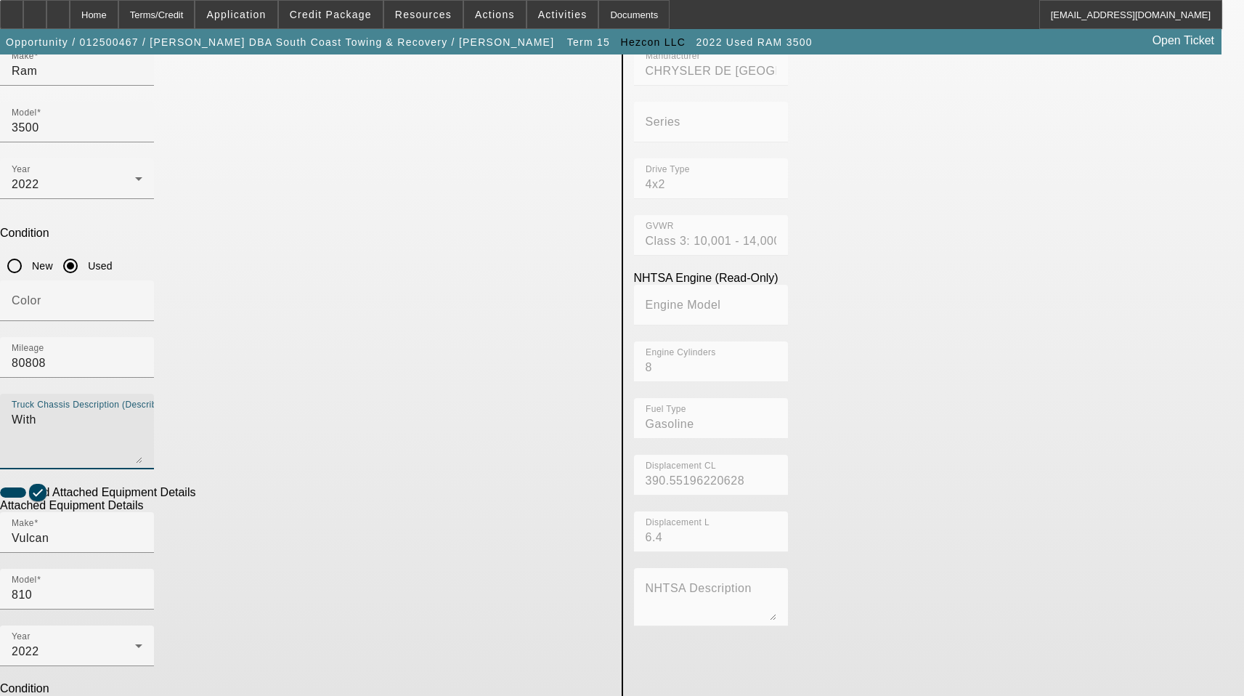
type textarea "With"
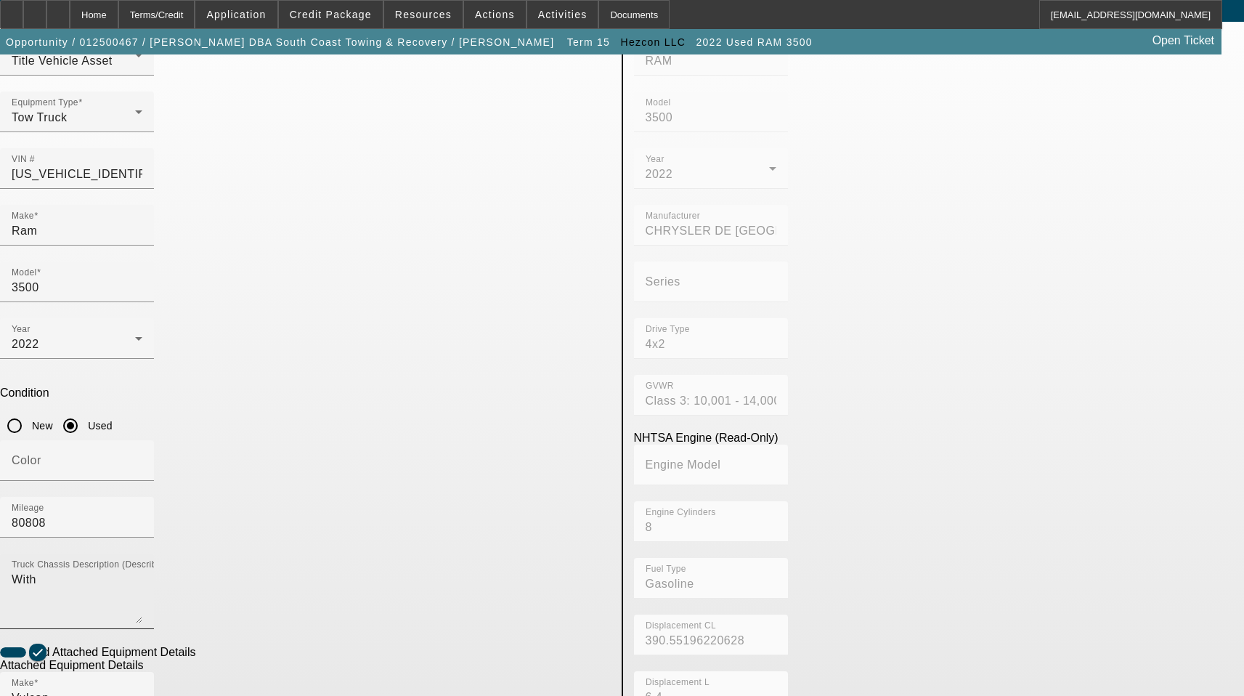
scroll to position [145, 0]
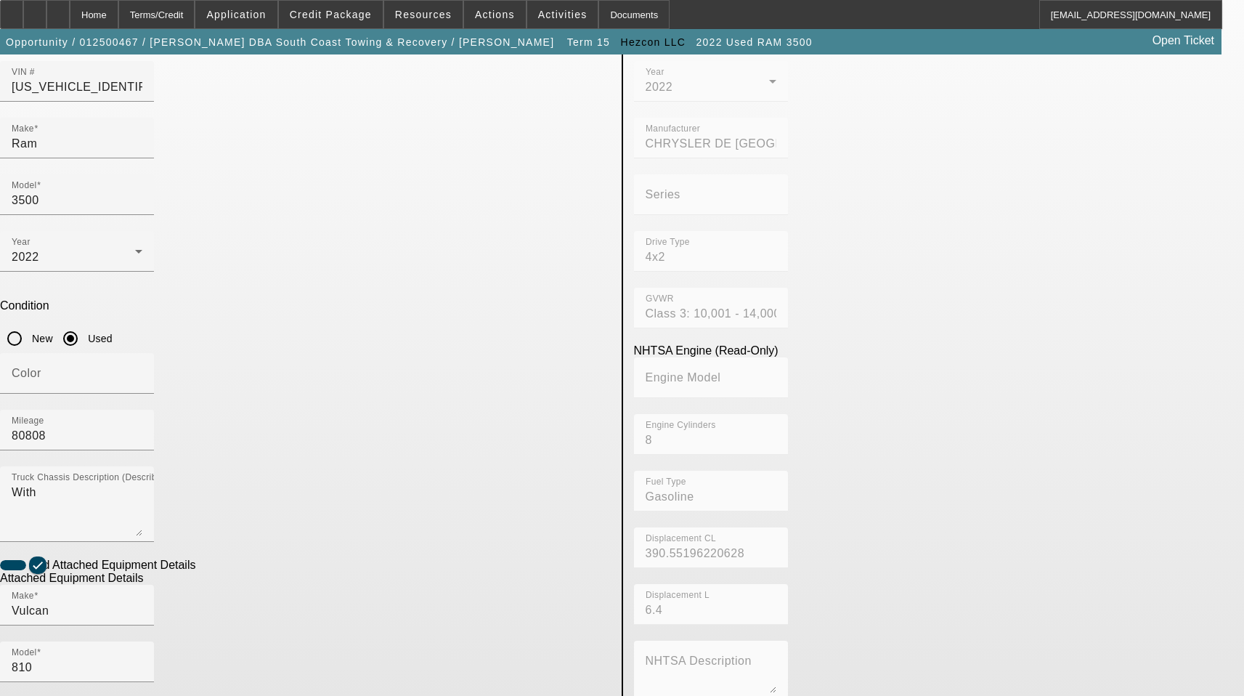
type textarea "Includes all options, attachments, and accessories"
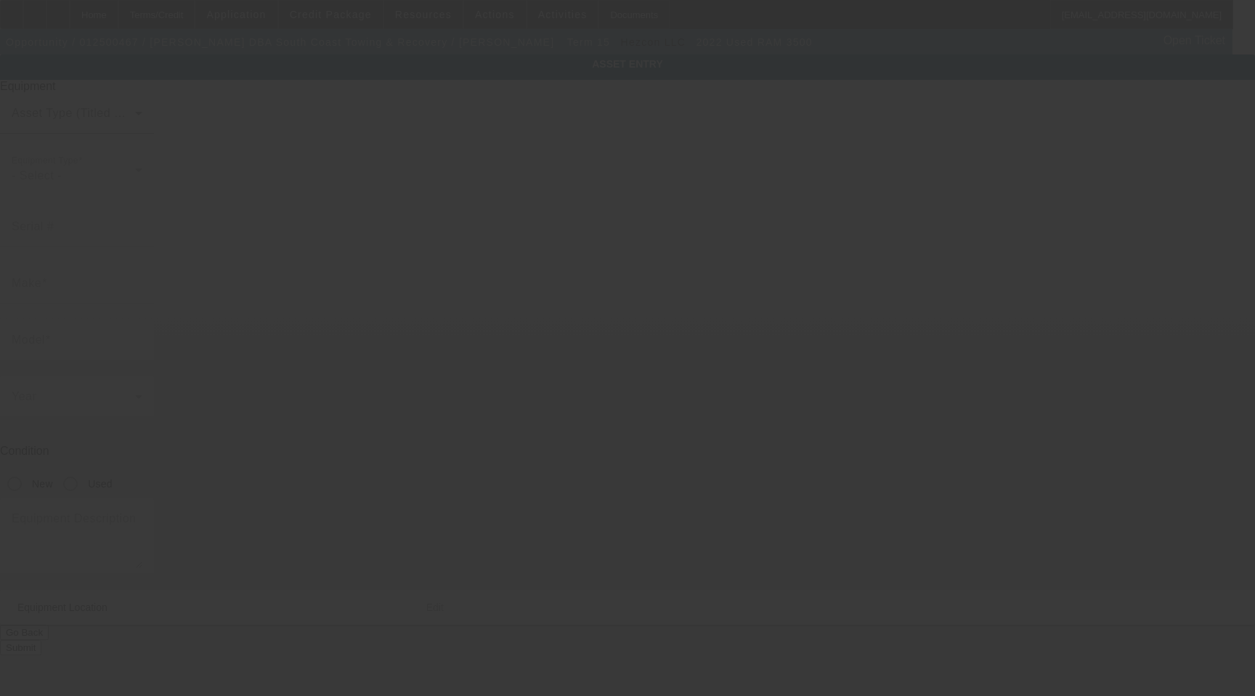
type input "[US_VEHICLE_IDENTIFICATION_NUMBER]"
type input "Ram"
type input "3500"
radio input "true"
type textarea "With"
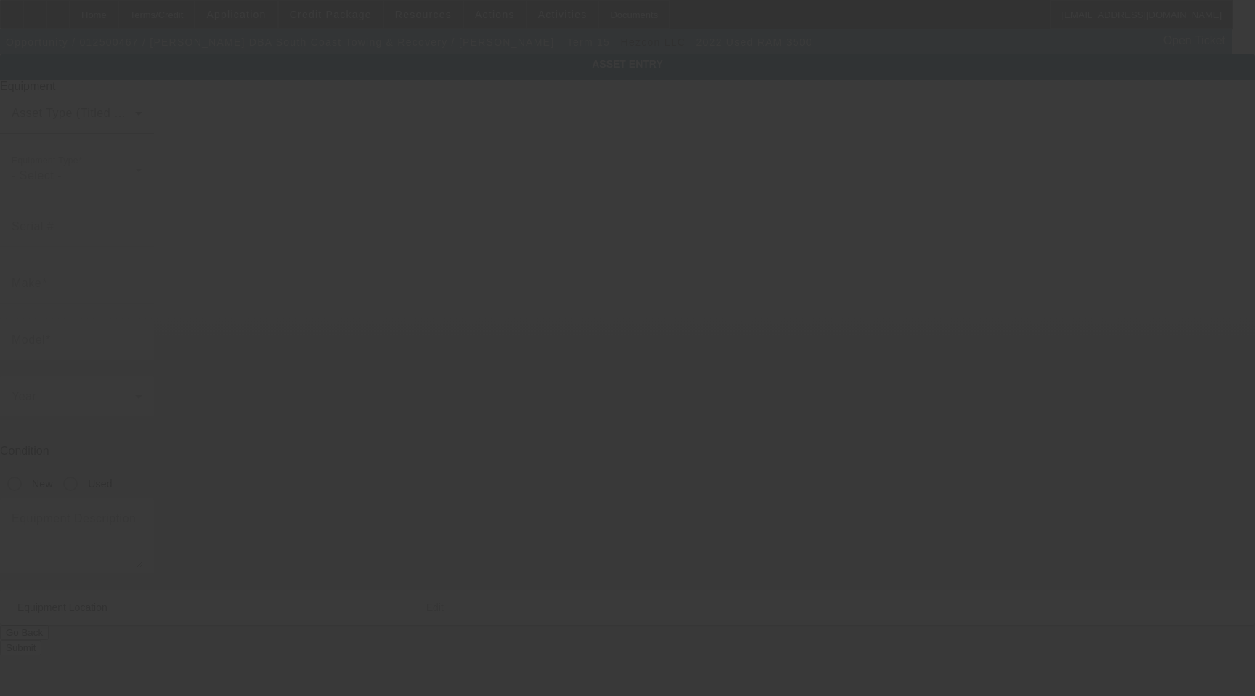
type input "[STREET_ADDRESS]"
type input "[PERSON_NAME]"
type input "77471"
type input "[GEOGRAPHIC_DATA]"
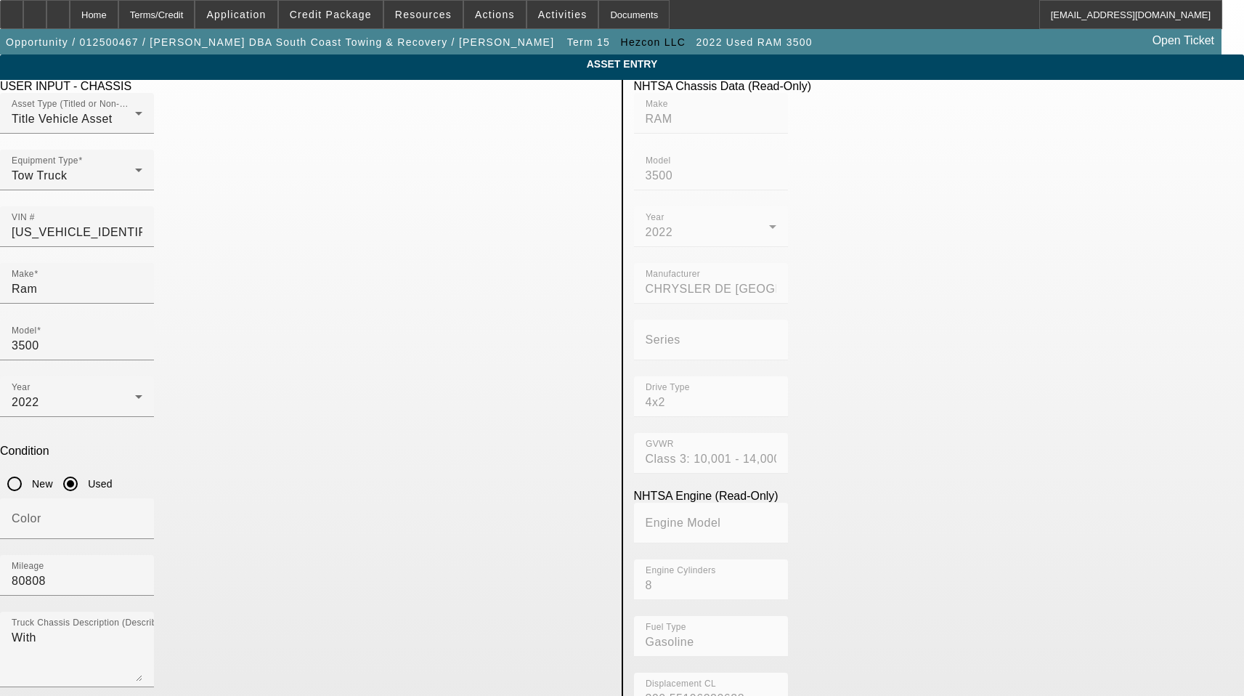
drag, startPoint x: 282, startPoint y: 594, endPoint x: 144, endPoint y: 568, distance: 141.1
click at [146, 582] on app-asset-collateral-manage "ASSET ENTRY Delete asset USER INPUT - CHASSIS Asset Type (Titled or Non-Titled)…" at bounding box center [622, 619] width 1244 height 1130
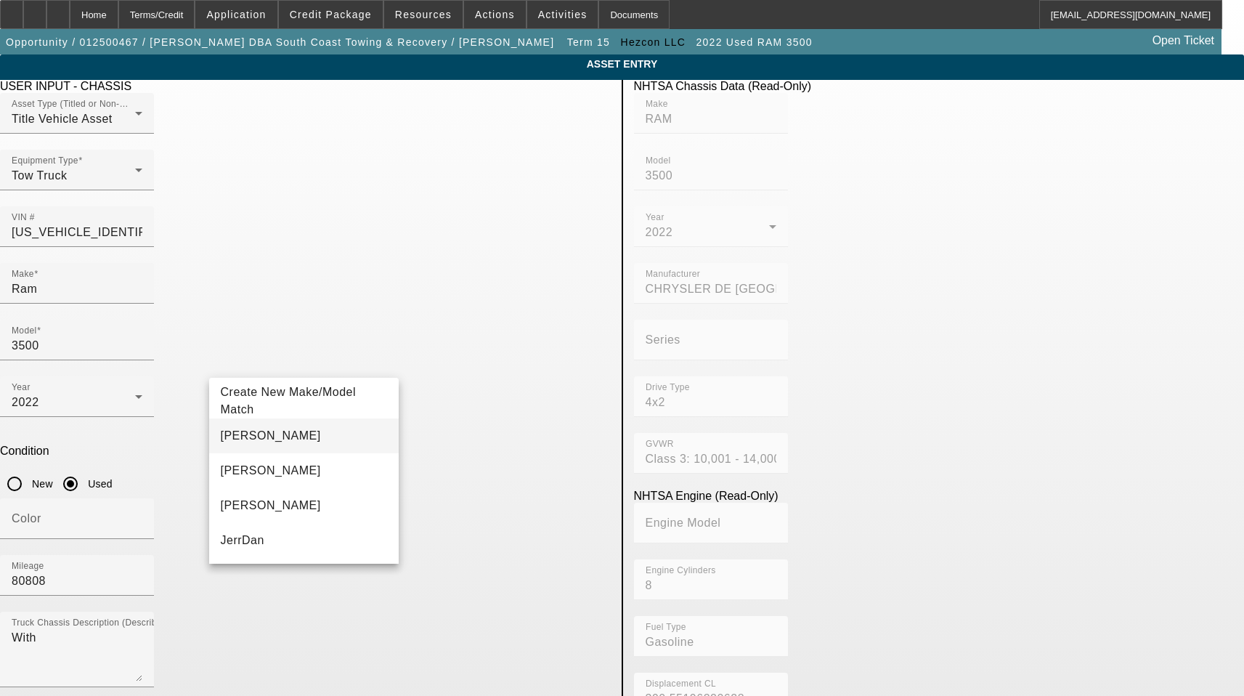
click at [292, 435] on mat-option "[PERSON_NAME]" at bounding box center [304, 435] width 190 height 35
type input "Jerr-Dan"
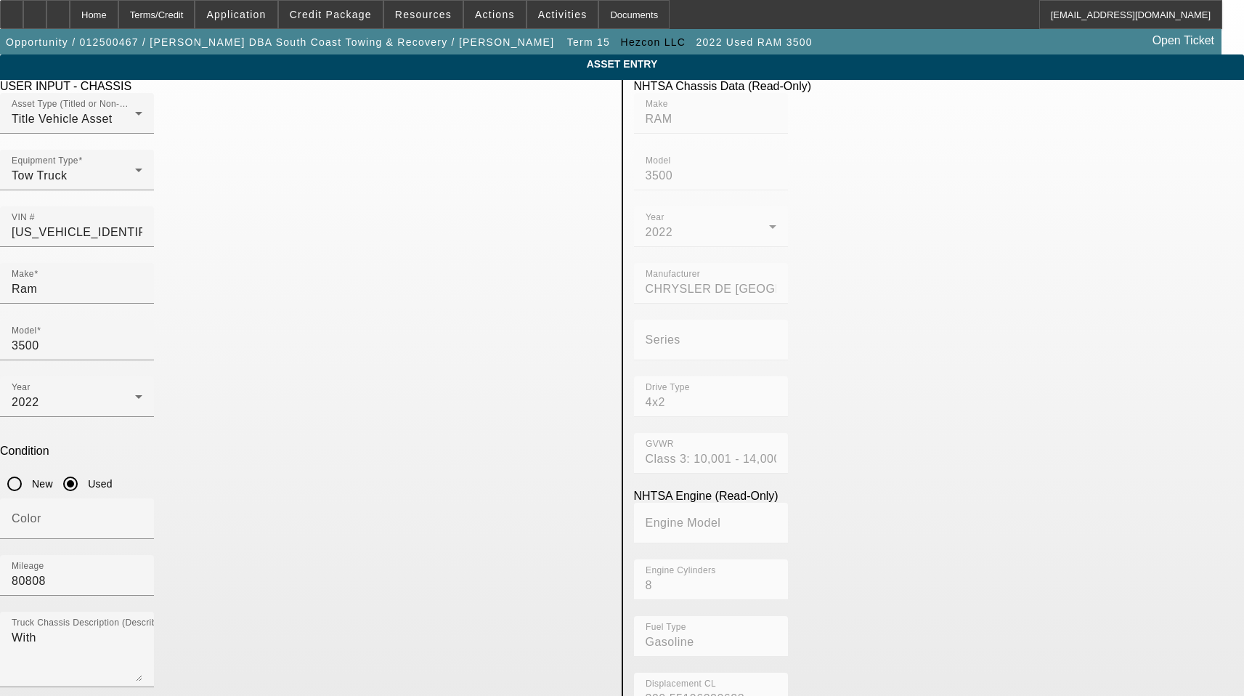
type input "8"
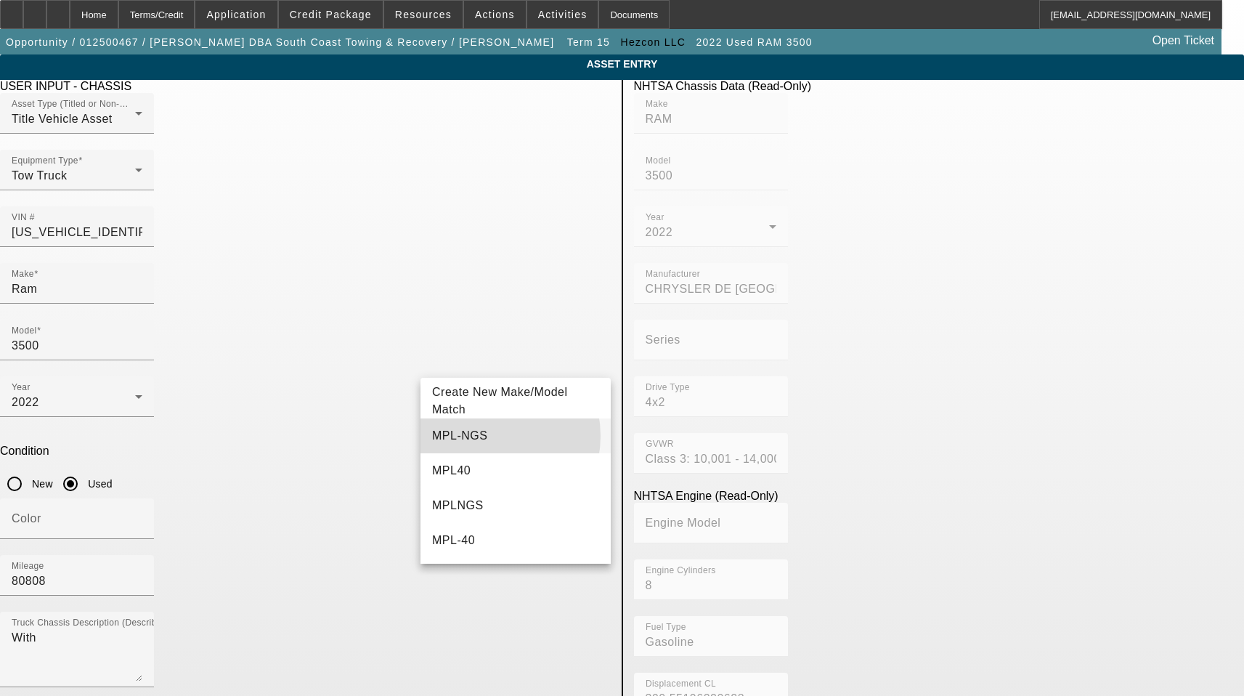
click at [483, 436] on mat-option "MPL-NGS" at bounding box center [515, 435] width 190 height 35
type input "MPL-NGS"
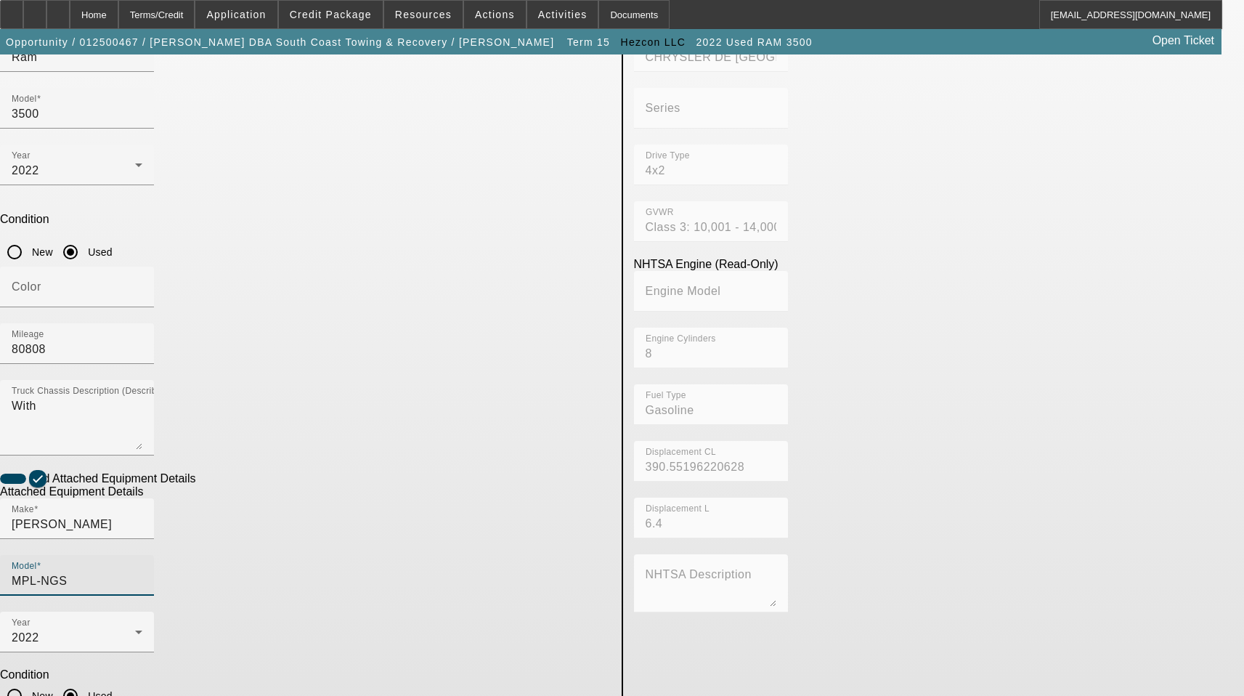
scroll to position [240, 0]
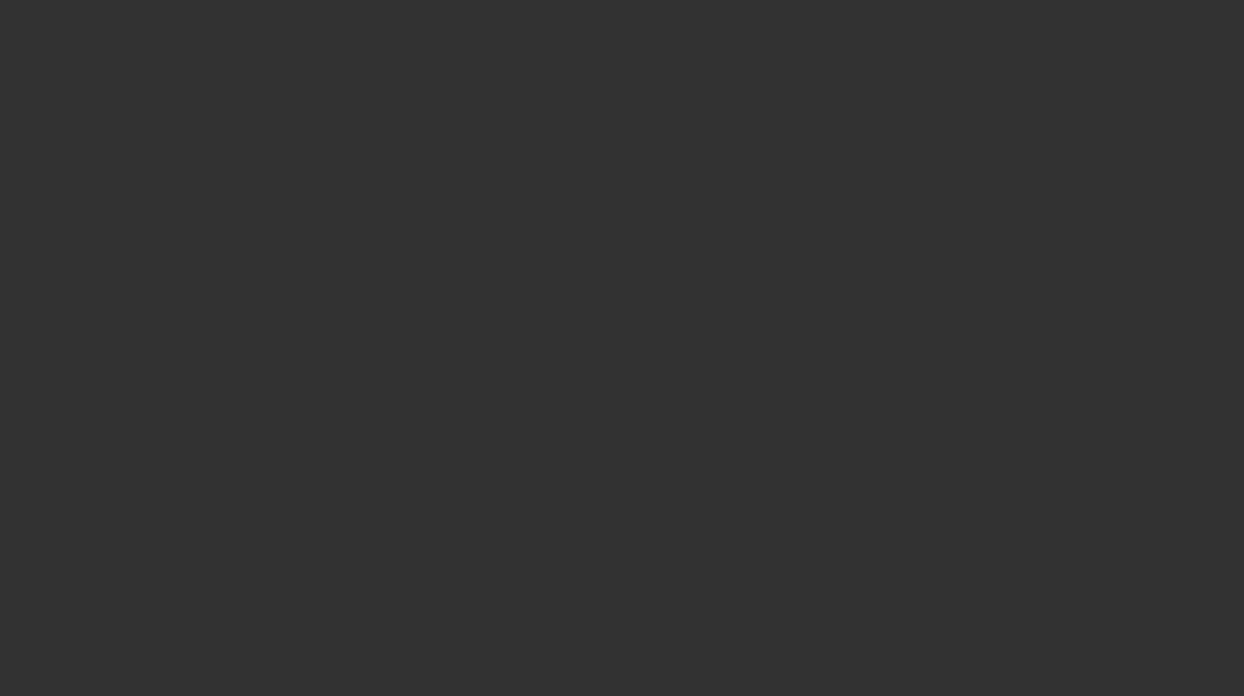
select select "4"
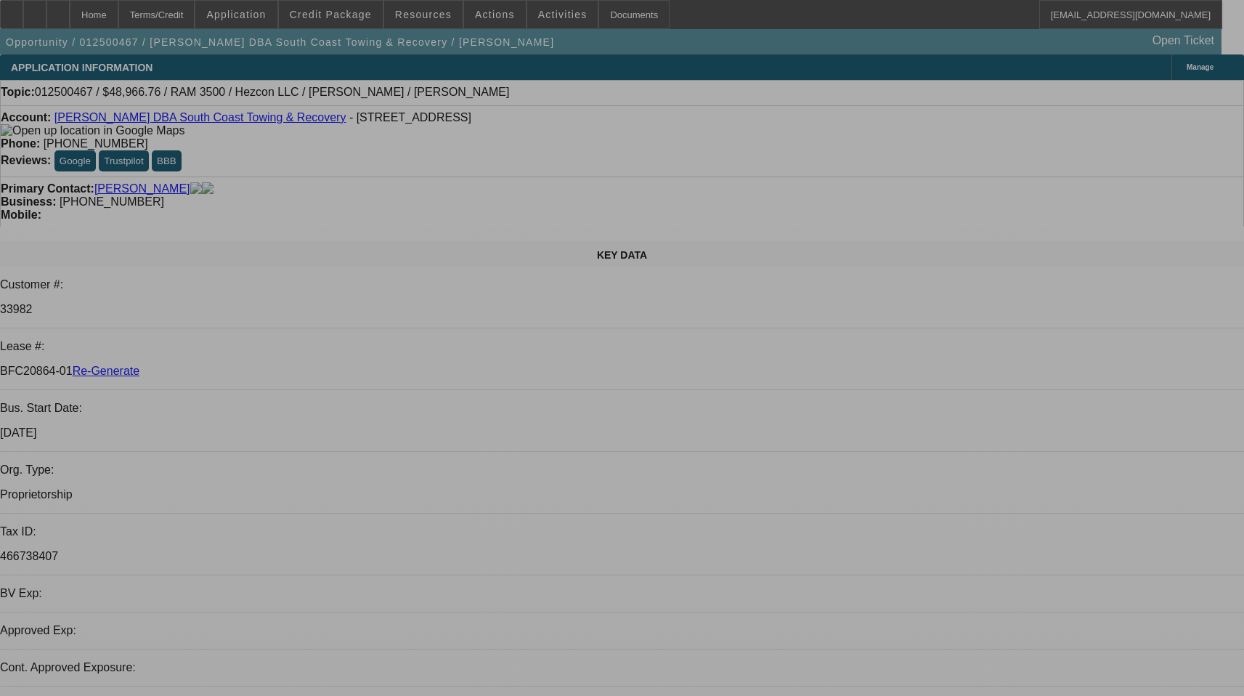
select select "0"
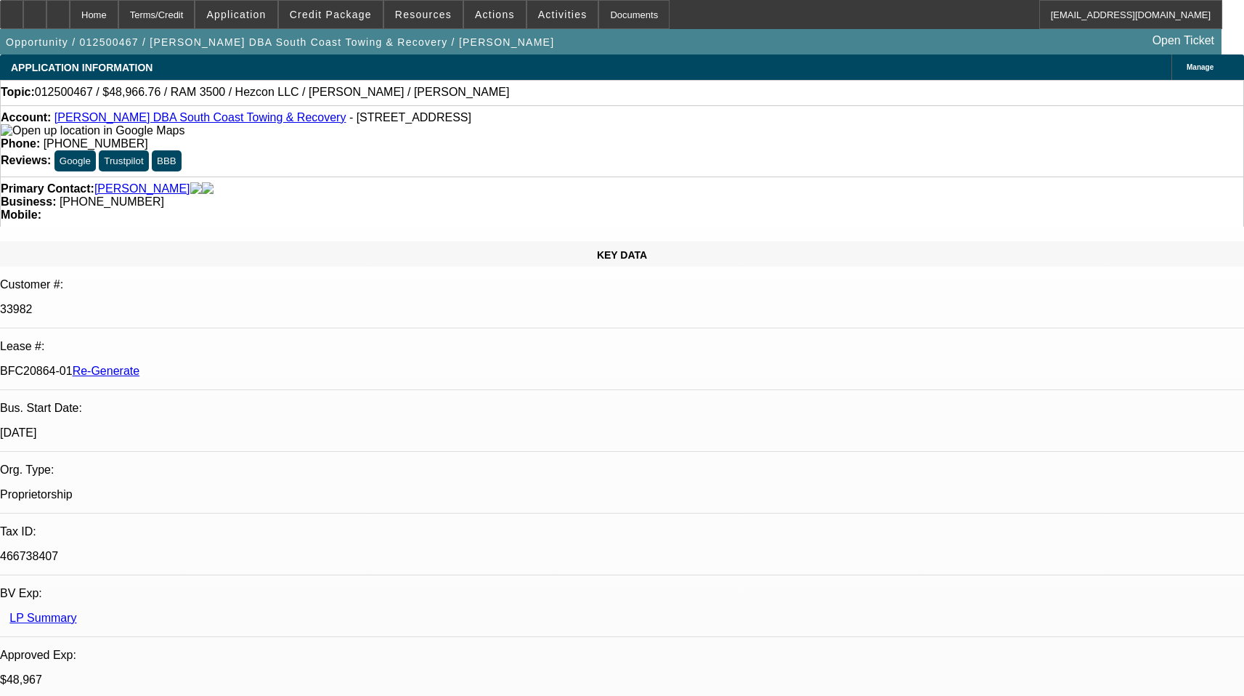
select select "1"
select select "3"
select select "6"
click at [475, 9] on span "Actions" at bounding box center [495, 15] width 40 height 12
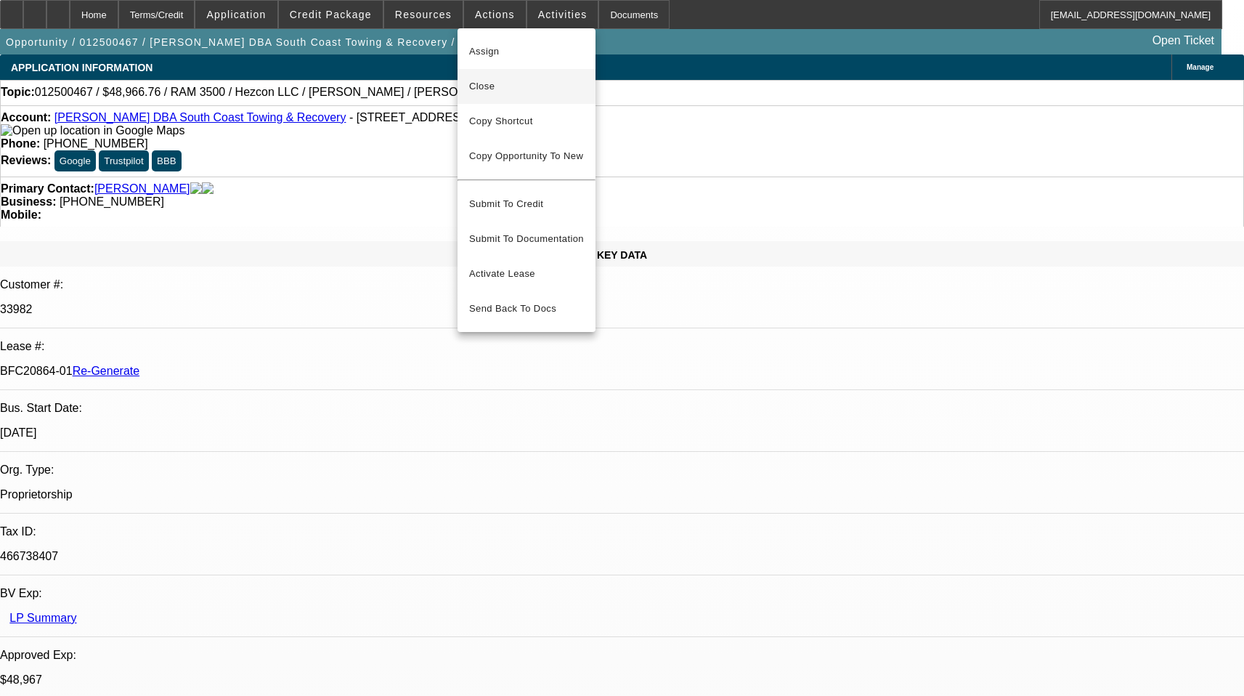
click at [505, 86] on span "Close" at bounding box center [526, 86] width 115 height 17
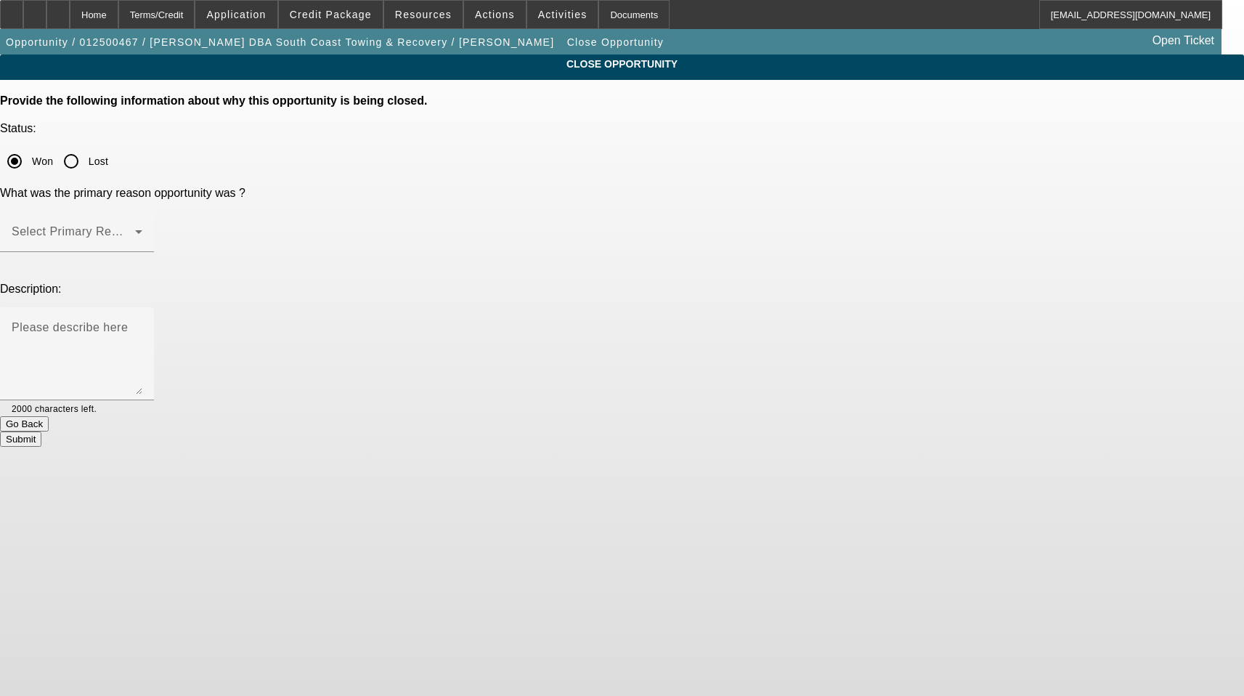
click at [775, 314] on div at bounding box center [622, 348] width 1244 height 696
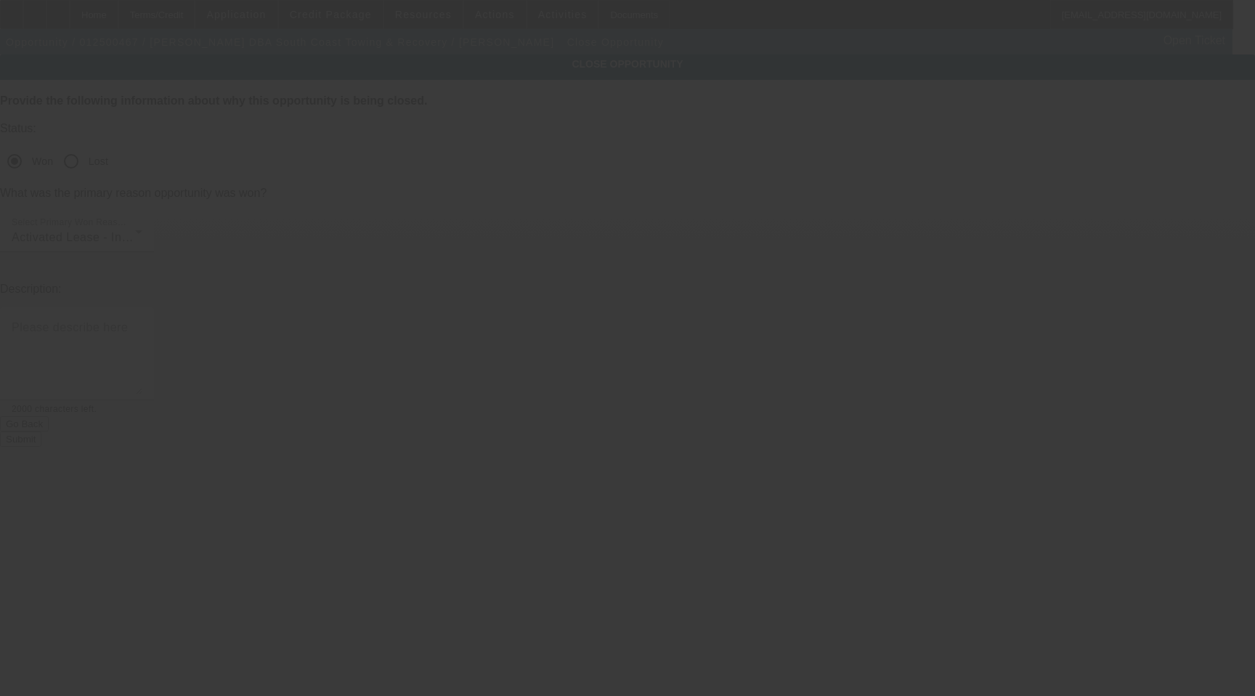
click at [41, 431] on button "Submit" at bounding box center [20, 438] width 41 height 15
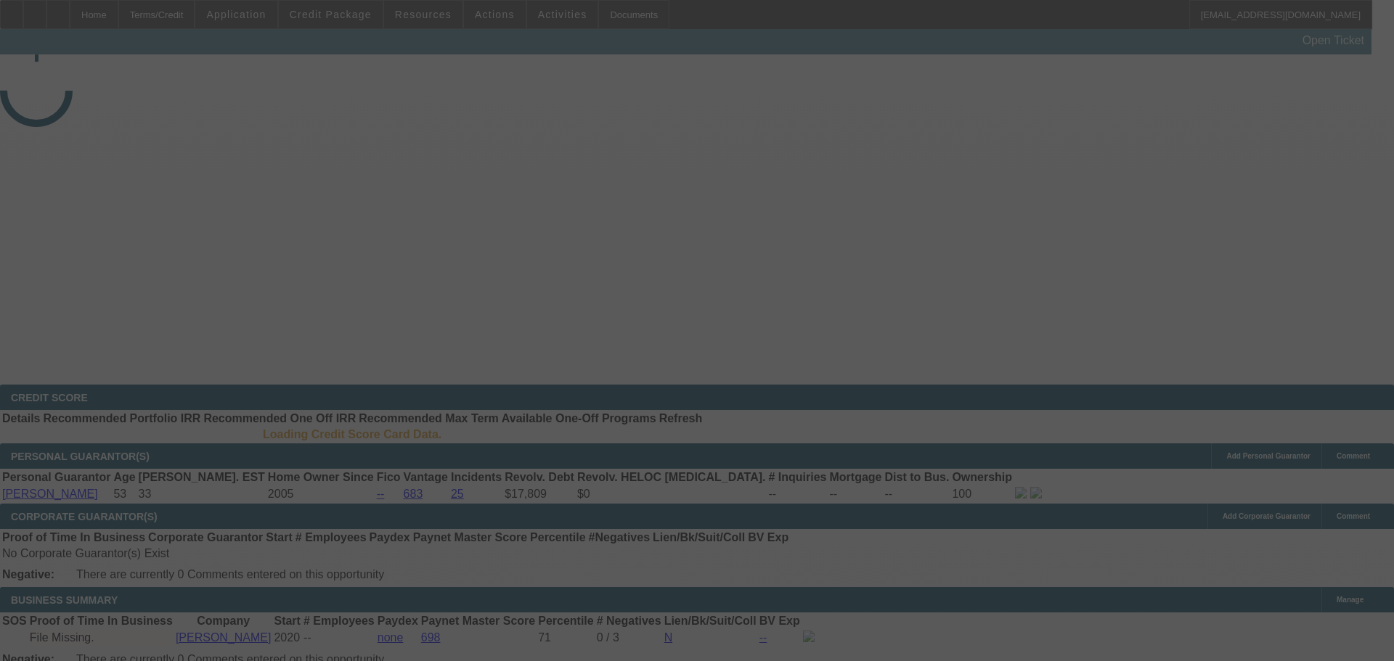
select select "4"
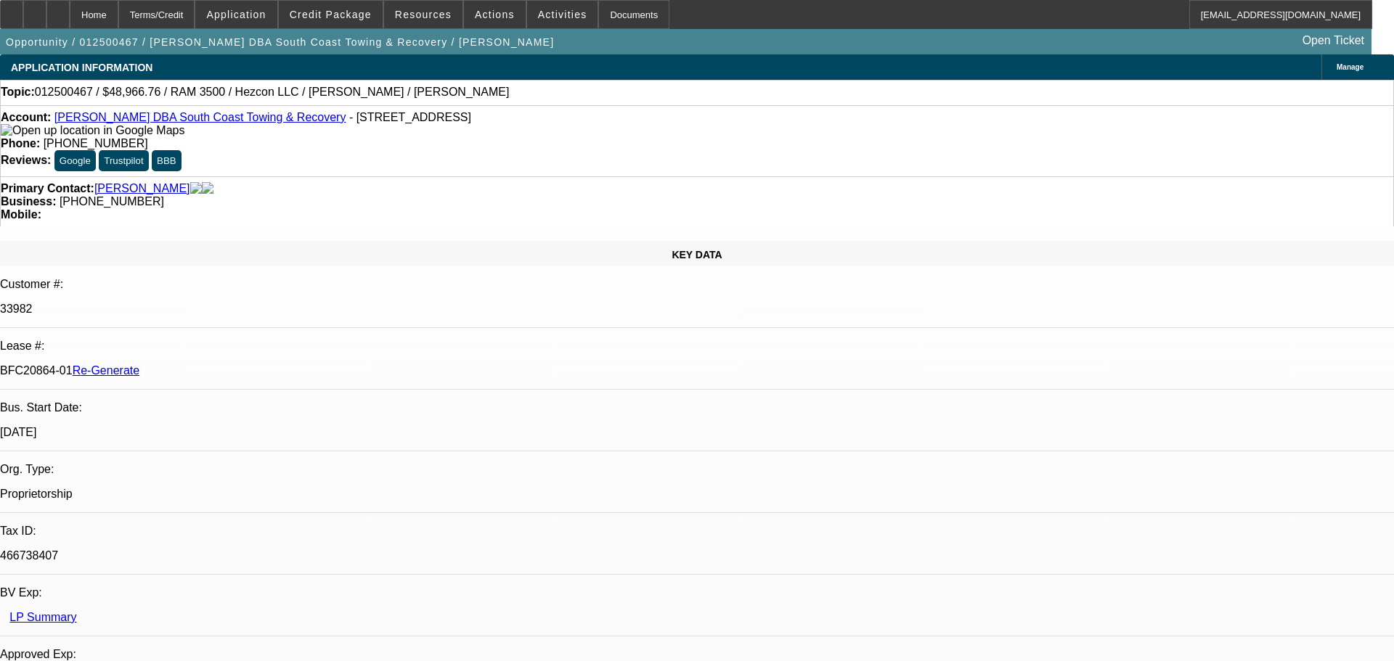
select select "0"
select select "3"
select select "0"
select select "6"
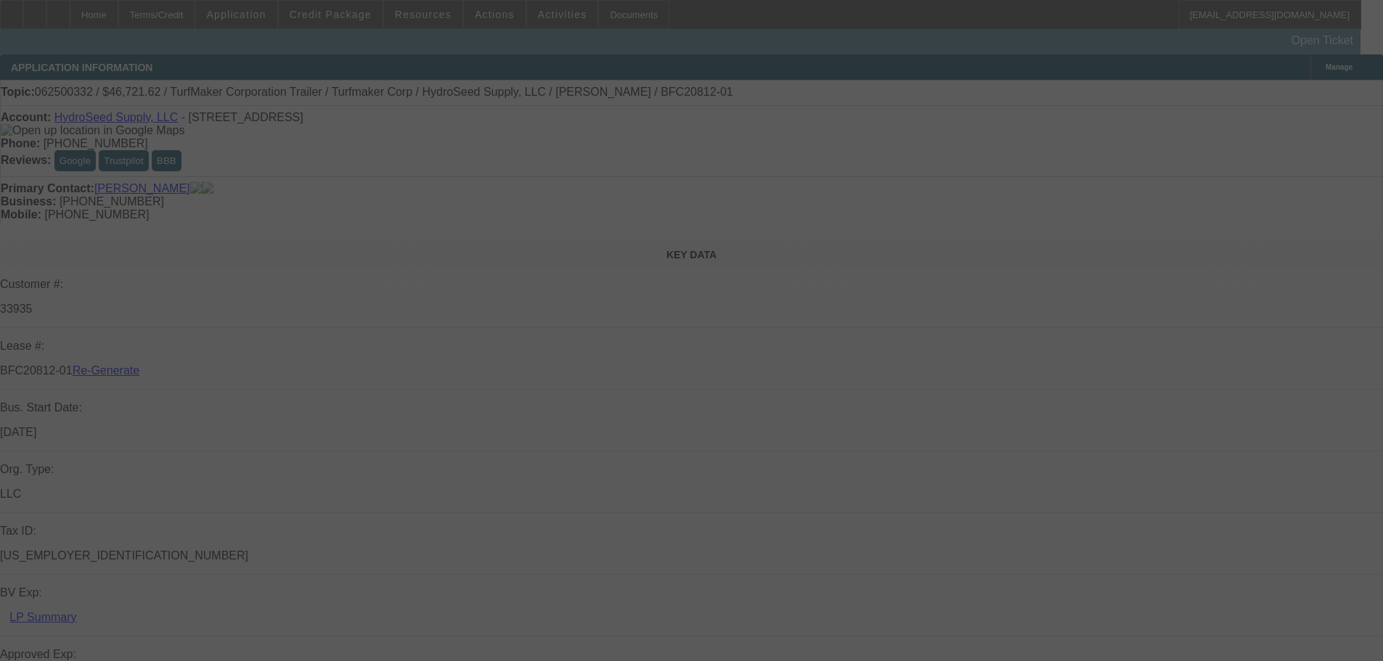
click at [439, 17] on div at bounding box center [691, 330] width 1383 height 661
select select "4"
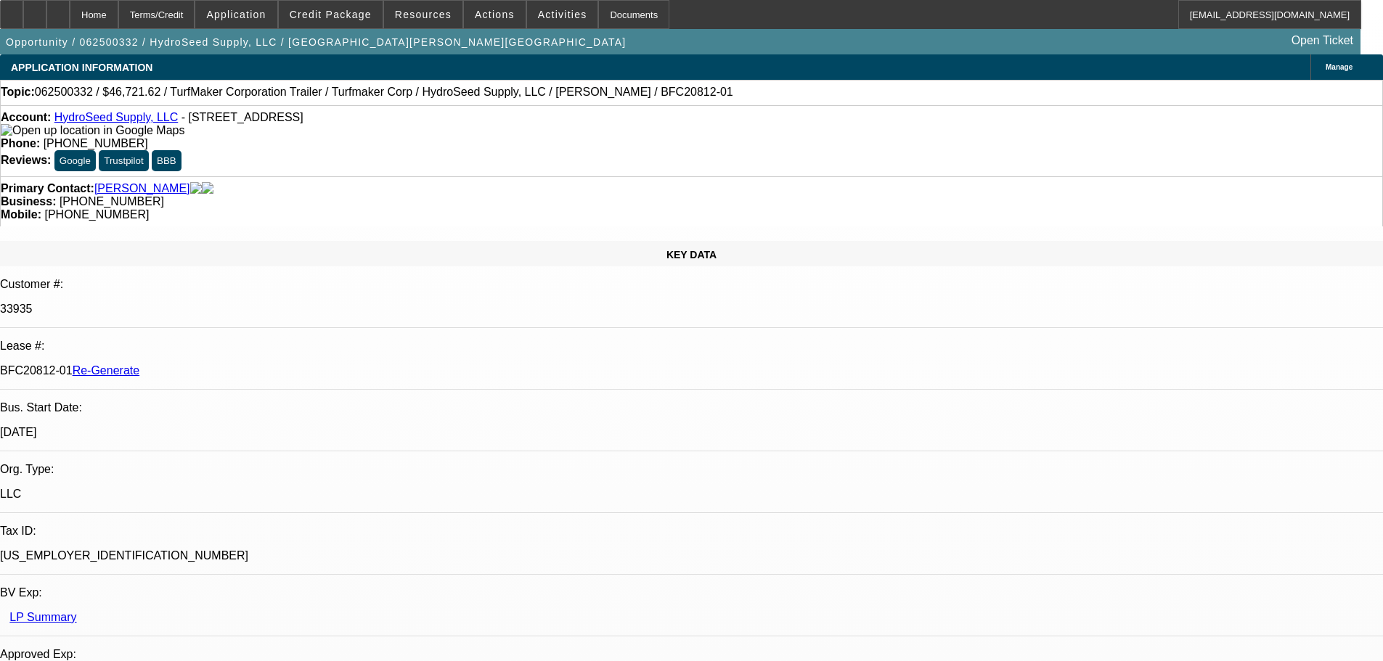
select select "0"
select select "6"
click at [423, 11] on span "Resources" at bounding box center [423, 15] width 57 height 12
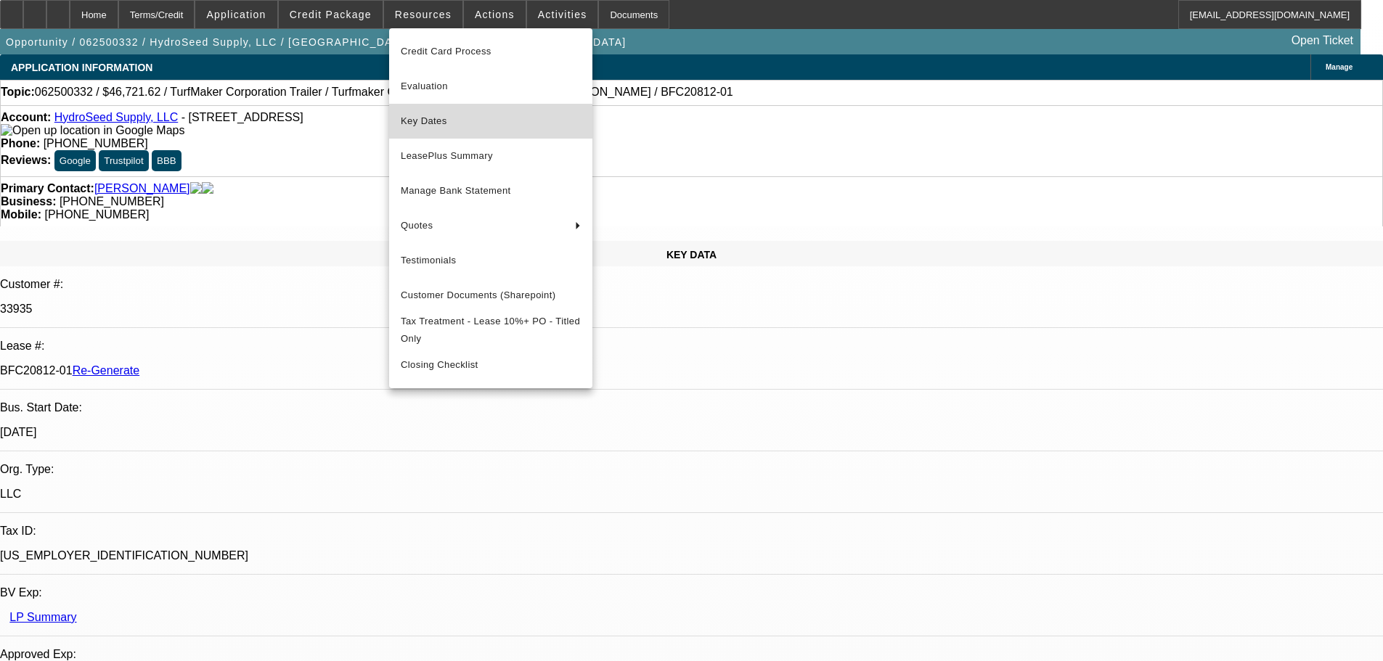
click at [428, 125] on span "Key Dates" at bounding box center [491, 121] width 180 height 17
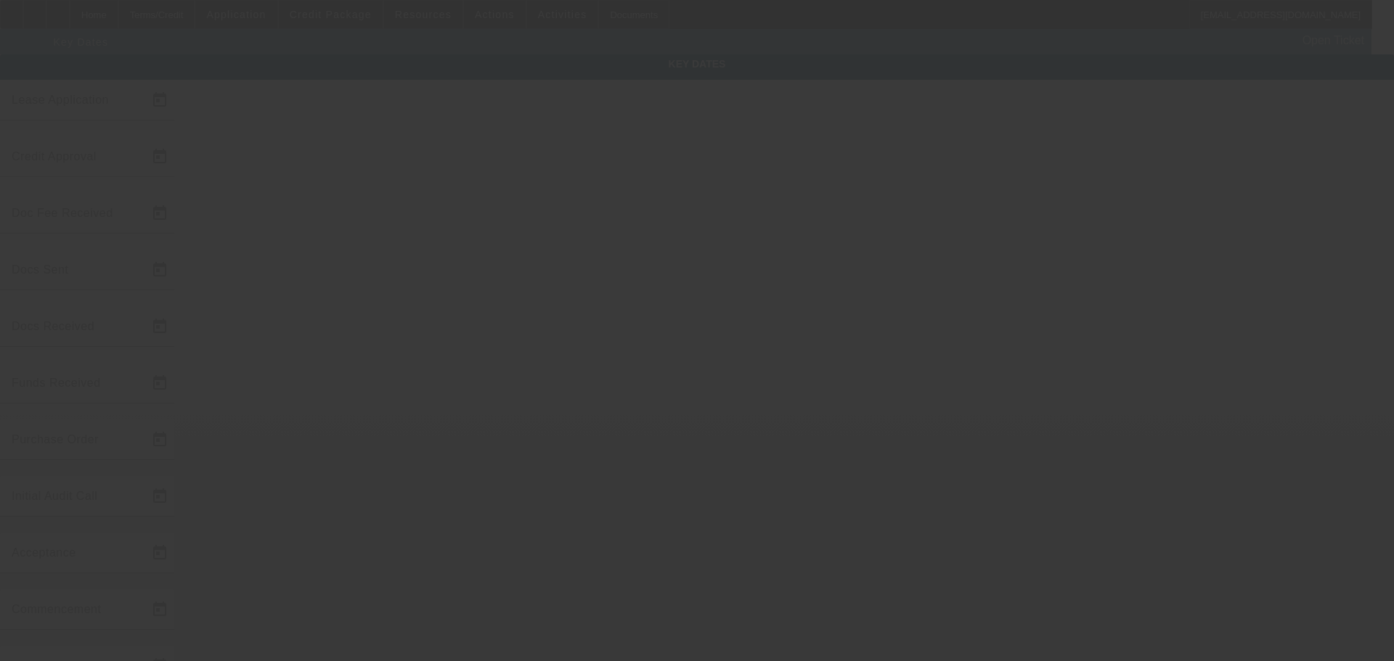
type input "6/13/2025"
type input "6/16/2025"
type input "6/26/2025"
type input "6/19/2025"
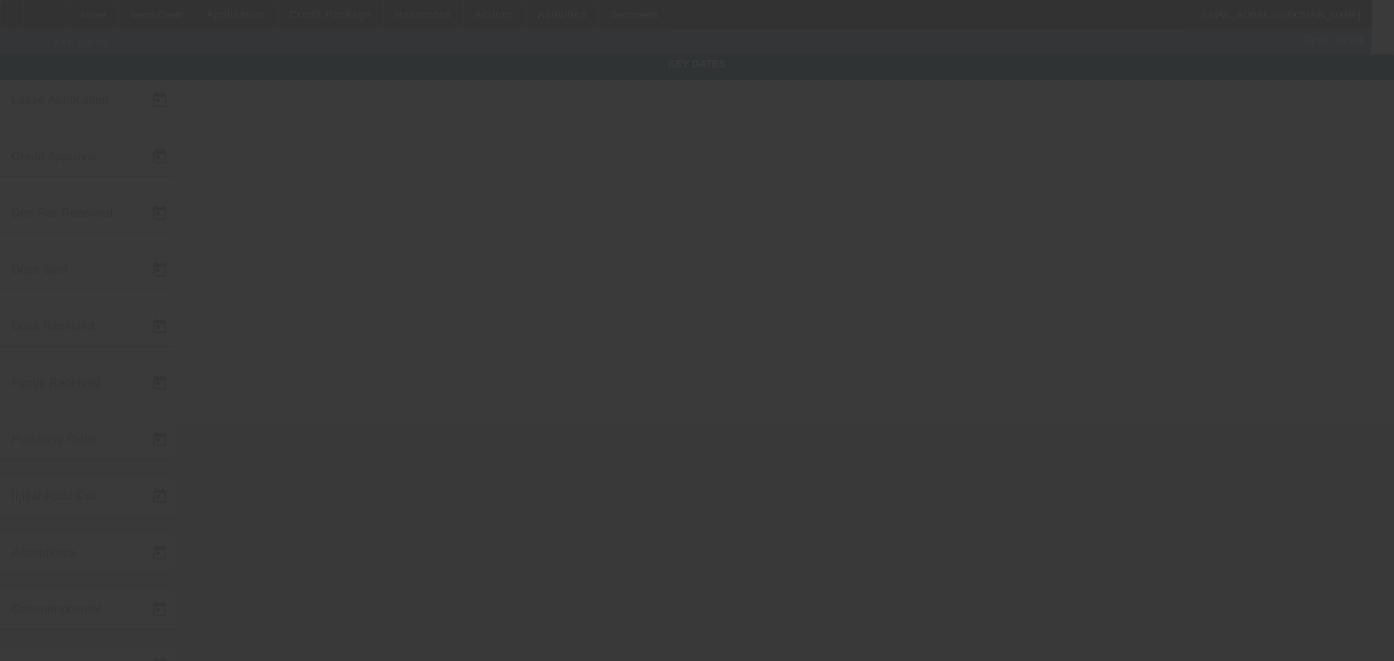
type input "6/26/2025"
type input "6/27/2025"
type input "7/25/2025"
type input "8/1/2025"
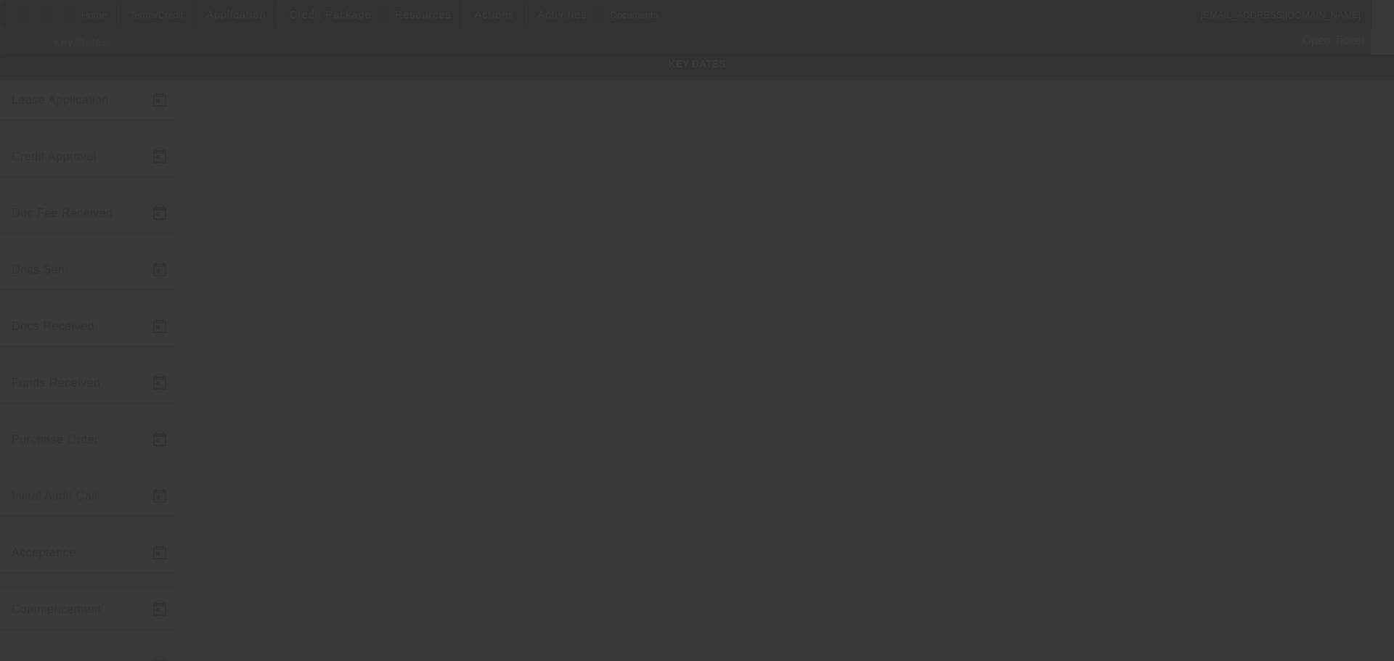
type input "9/1/2025"
type input "8/27/2025"
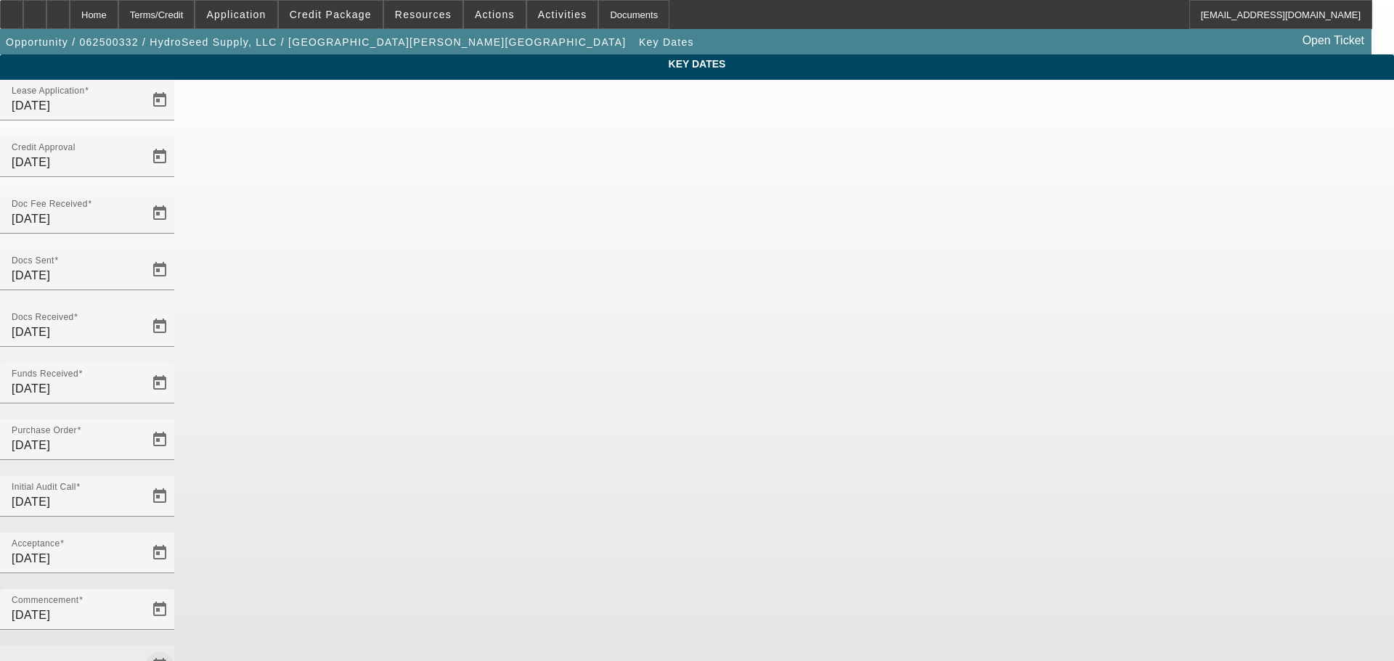
click at [177, 649] on span "Open calendar" at bounding box center [159, 666] width 35 height 35
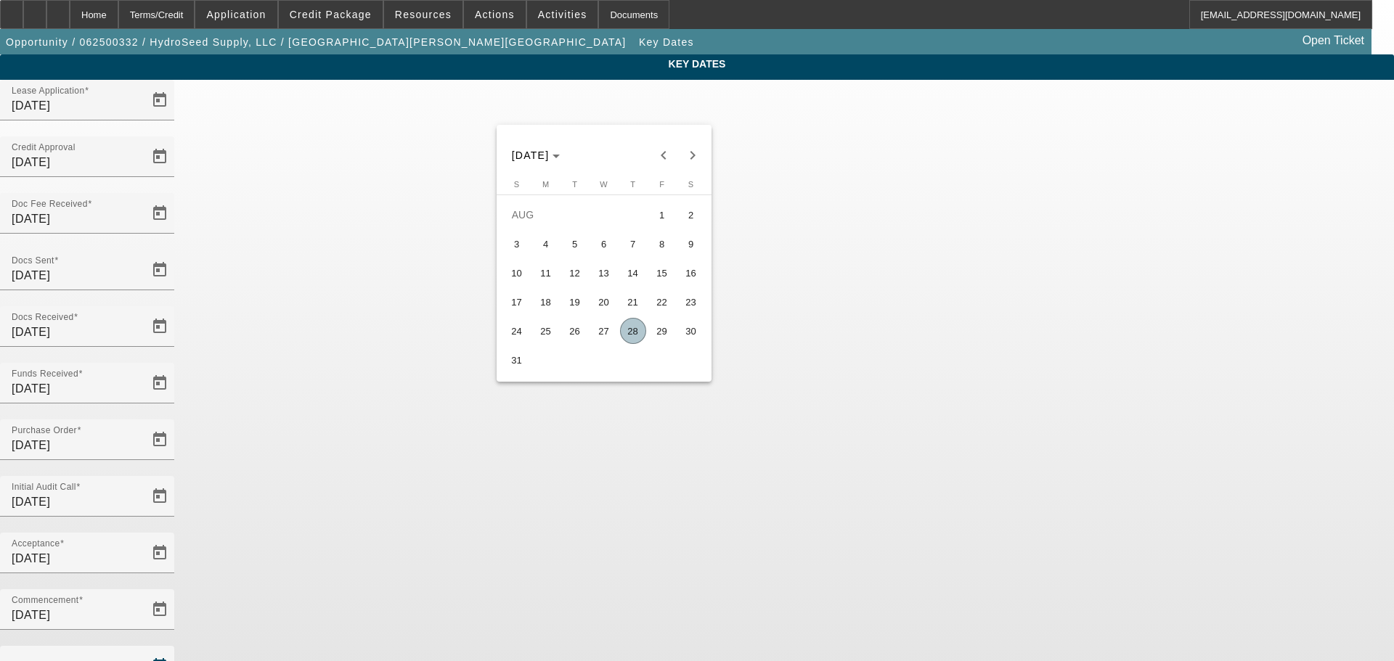
click at [629, 336] on span "28" at bounding box center [633, 331] width 26 height 26
type input "8/28/2025"
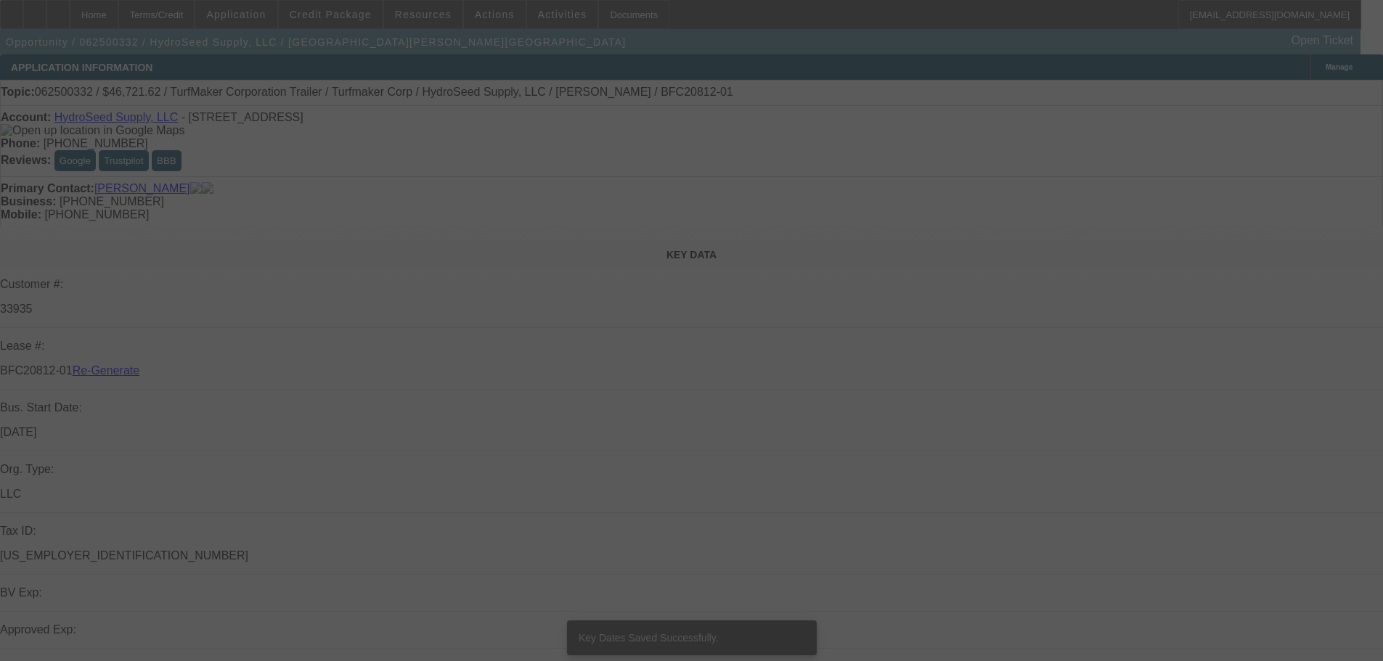
select select "4"
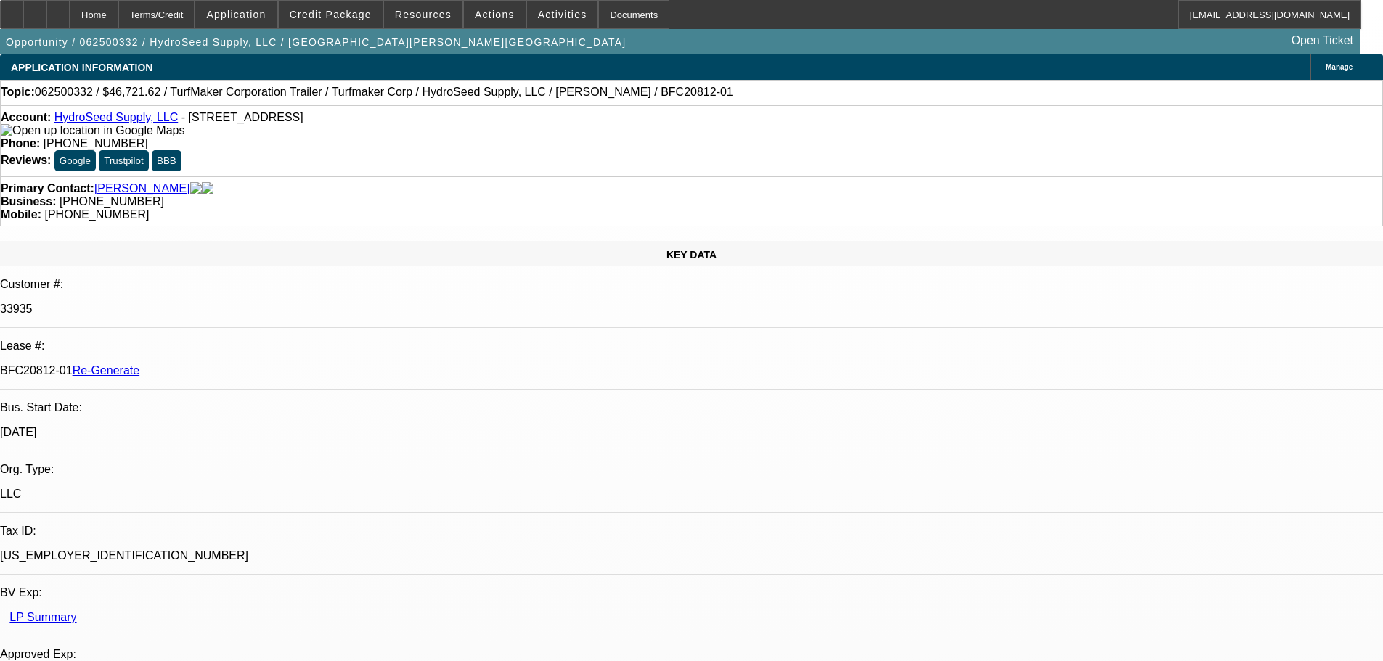
select select "0"
select select "6"
click at [616, 9] on div "Documents" at bounding box center [633, 14] width 71 height 29
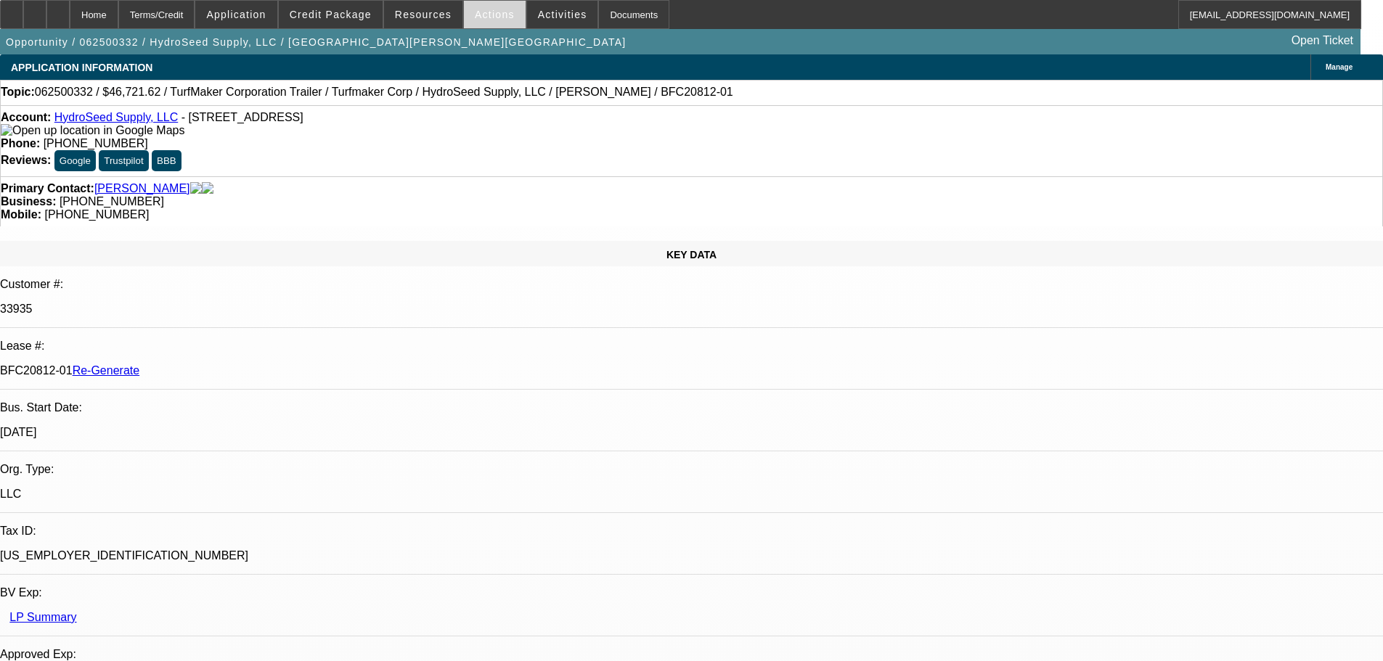
click at [481, 21] on span at bounding box center [495, 14] width 62 height 35
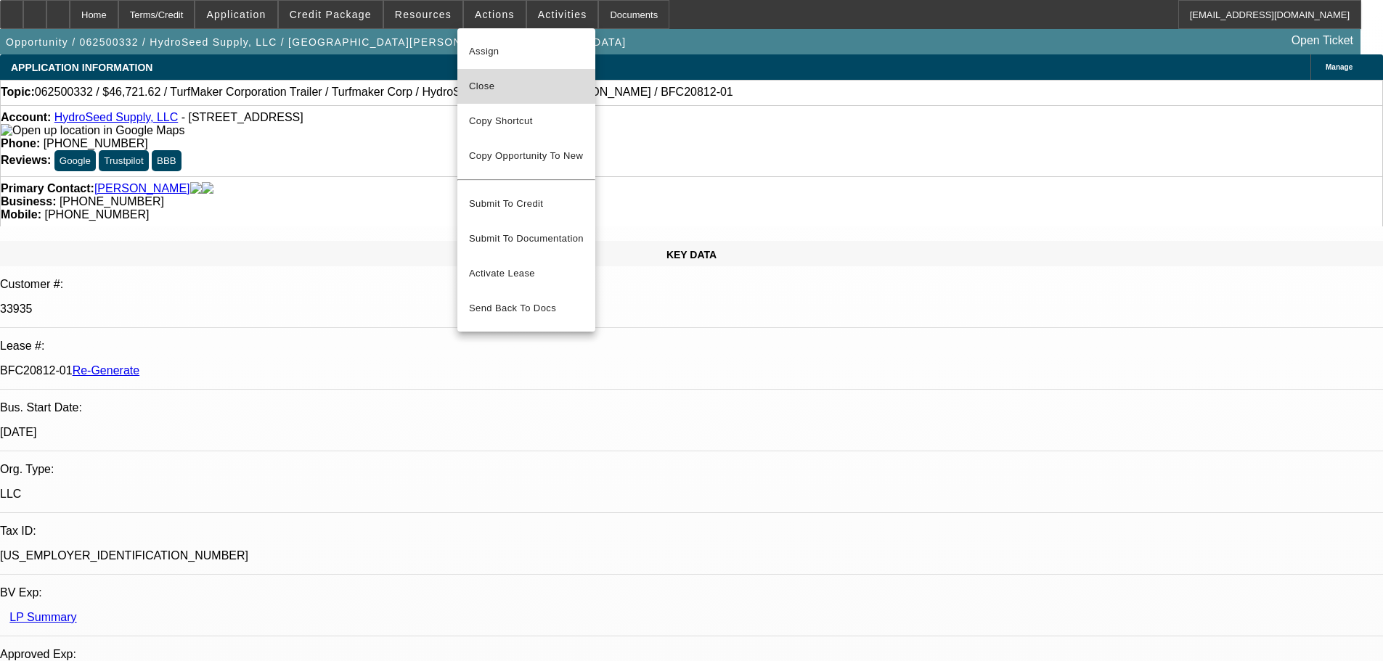
click at [509, 86] on span "Close" at bounding box center [526, 86] width 115 height 17
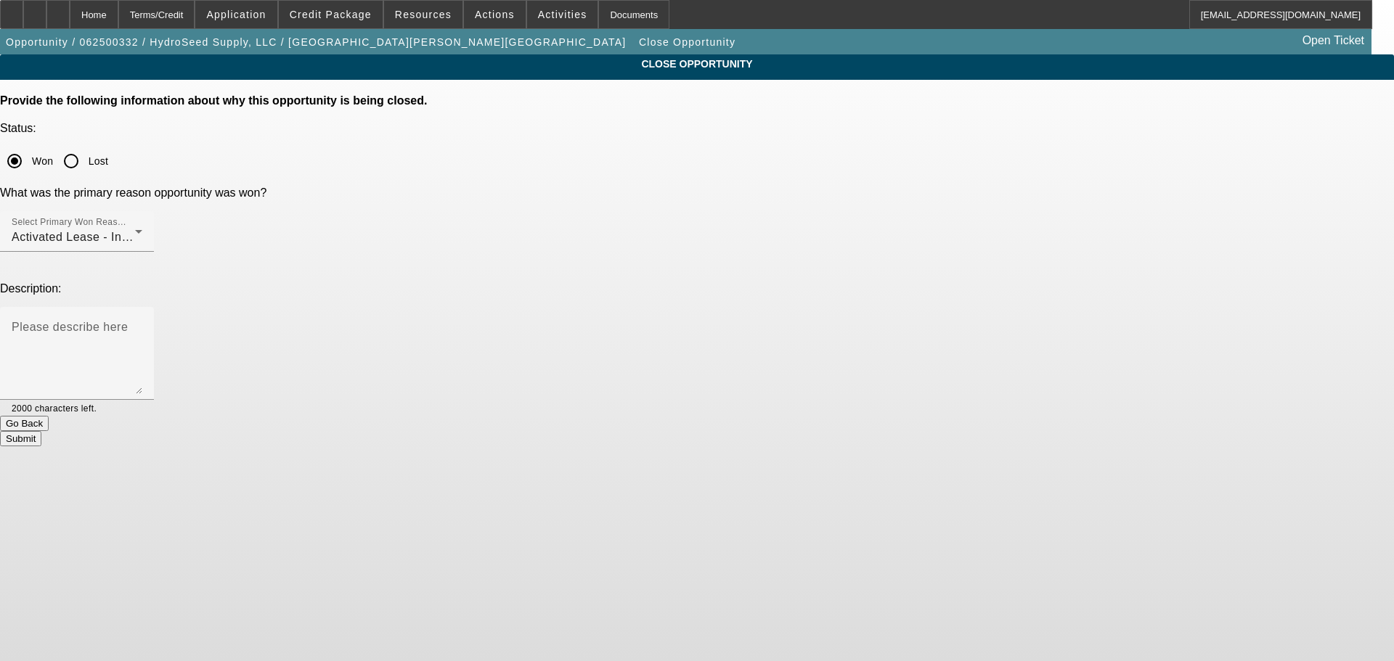
click at [822, 431] on div "Submit" at bounding box center [697, 438] width 1394 height 15
click at [41, 431] on button "Submit" at bounding box center [20, 438] width 41 height 15
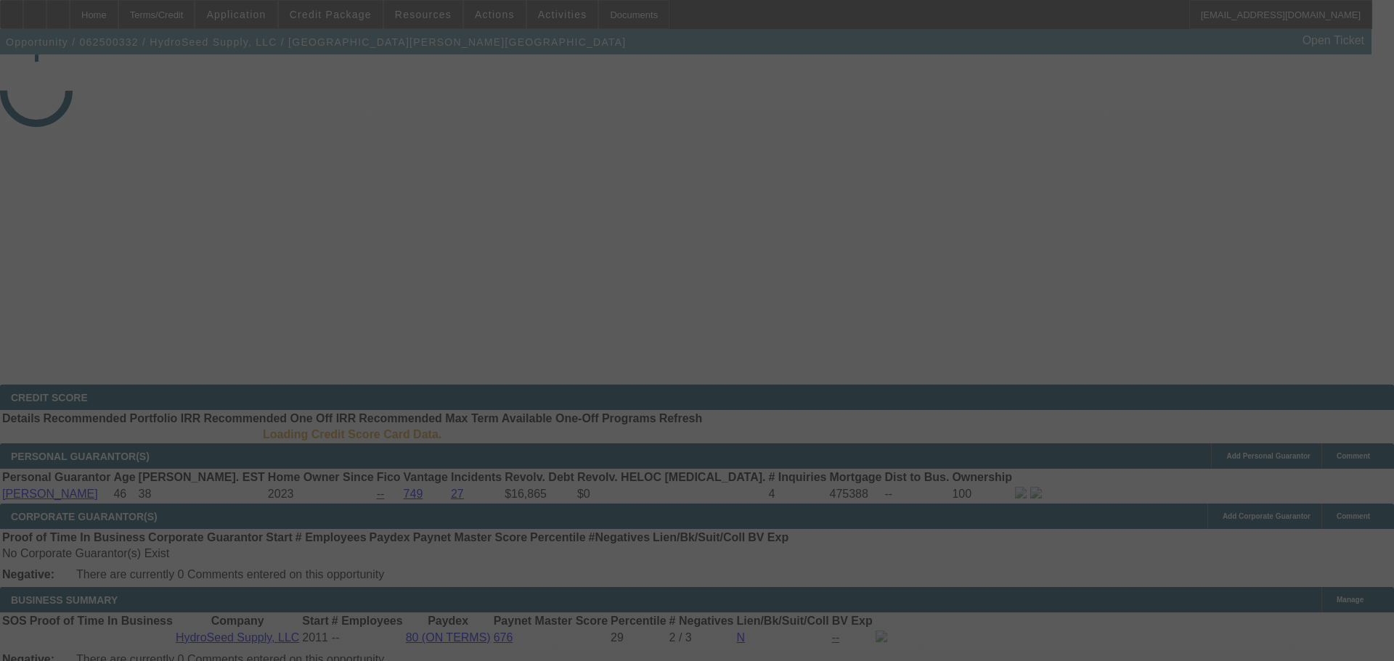
select select "4"
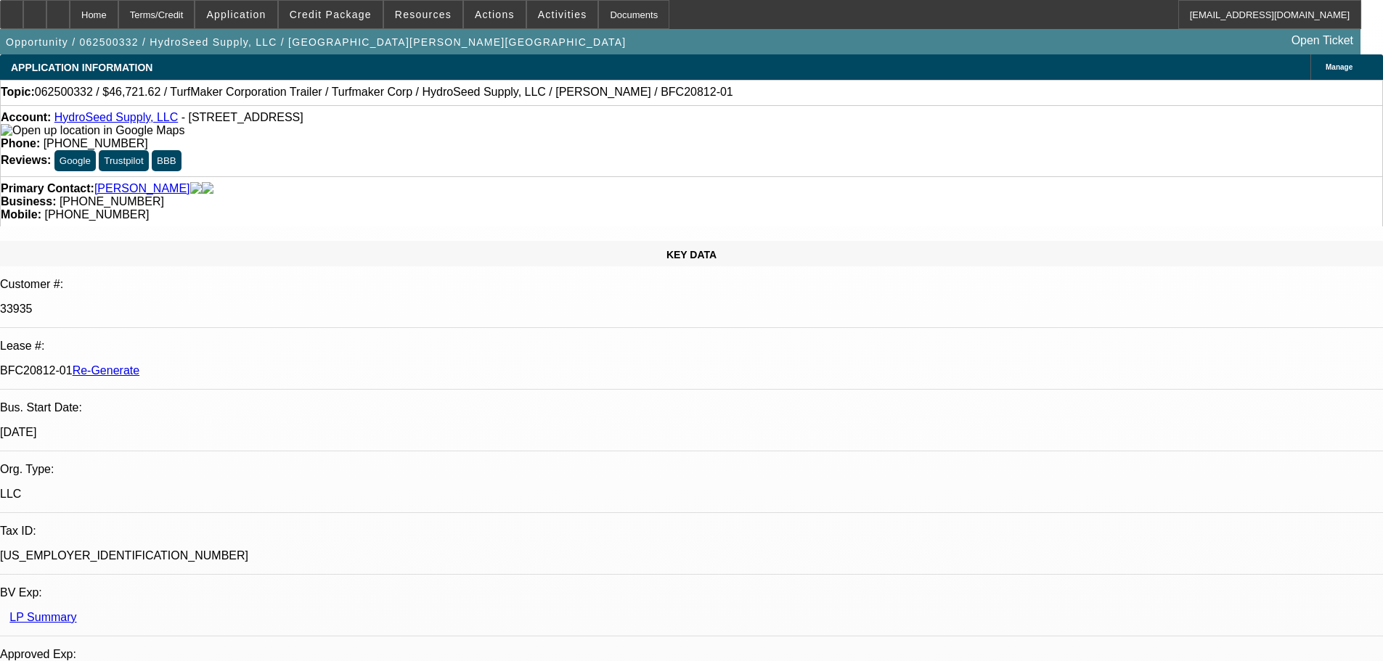
select select "0"
select select "6"
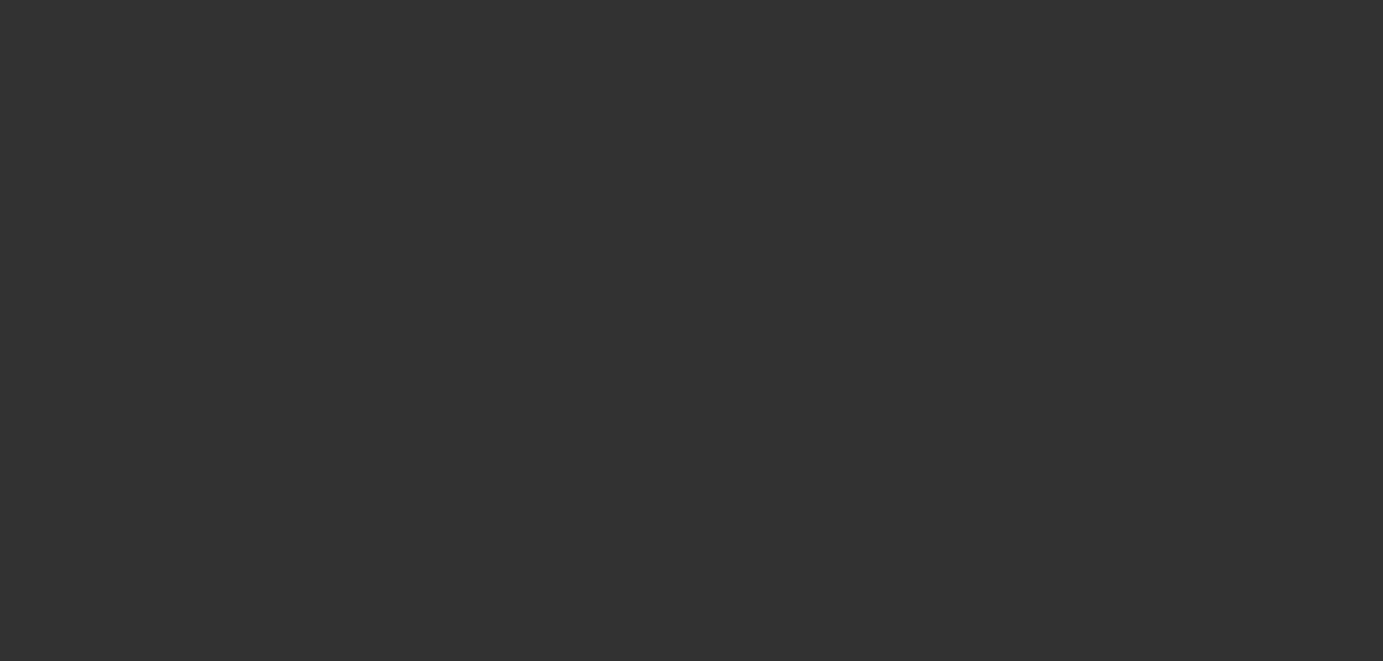
select select "4"
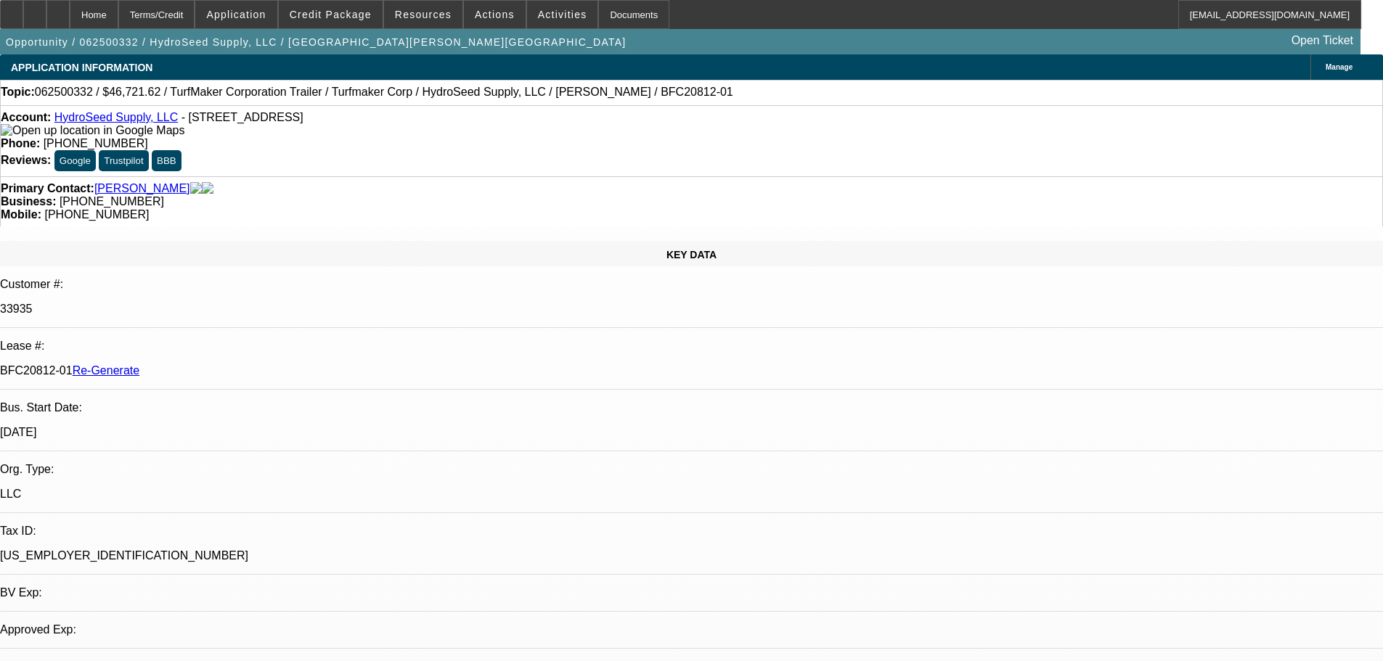
select select "0"
select select "6"
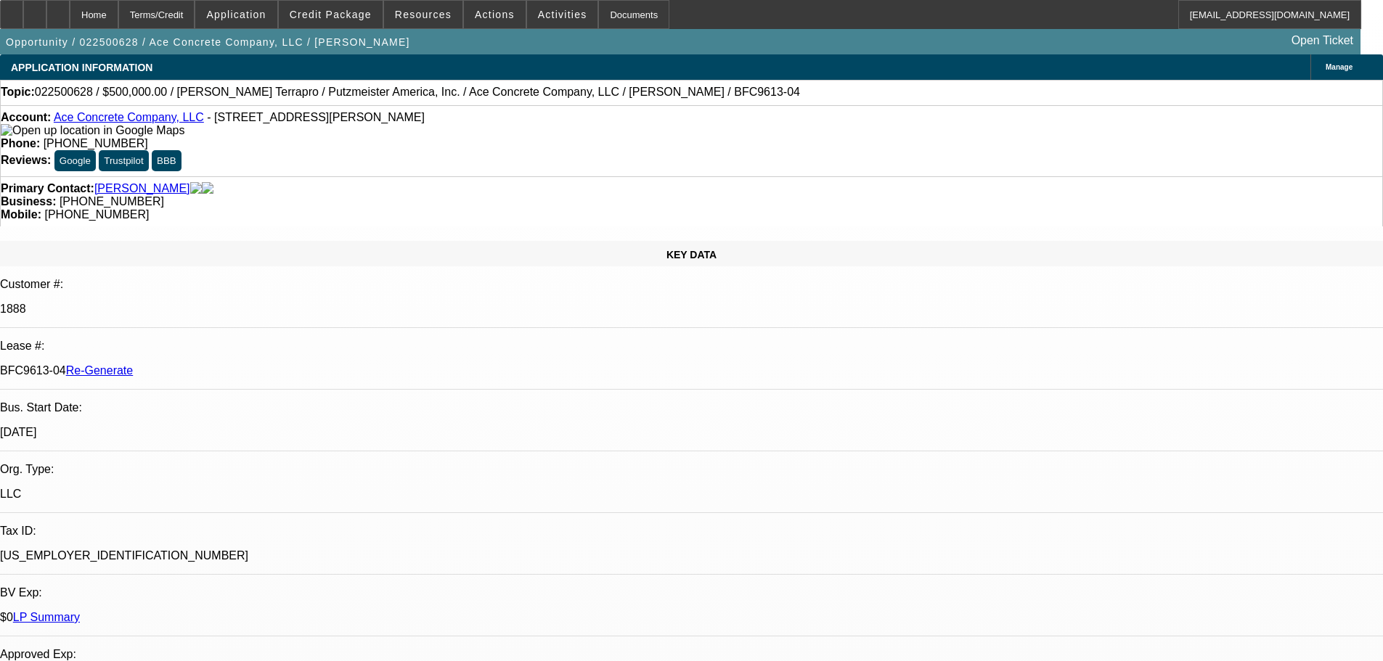
select select "4"
select select "0"
select select "3"
select select "0"
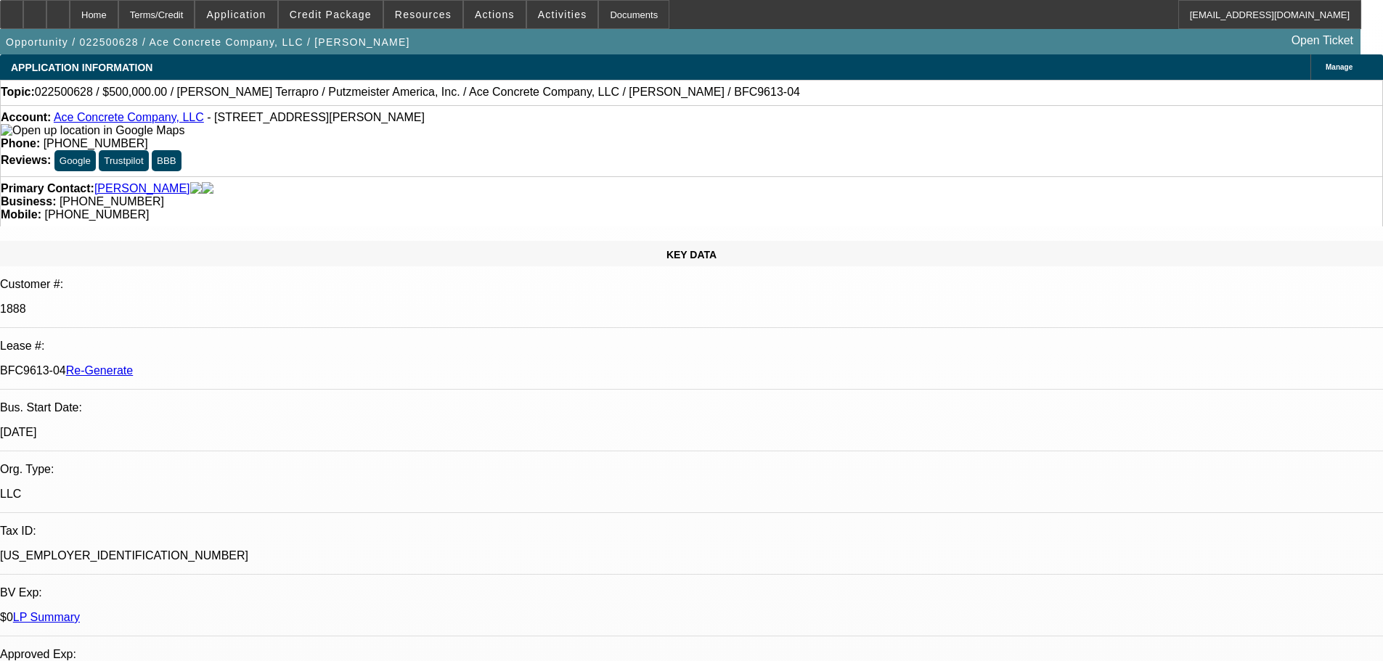
select select "6"
